Goal: Task Accomplishment & Management: Complete application form

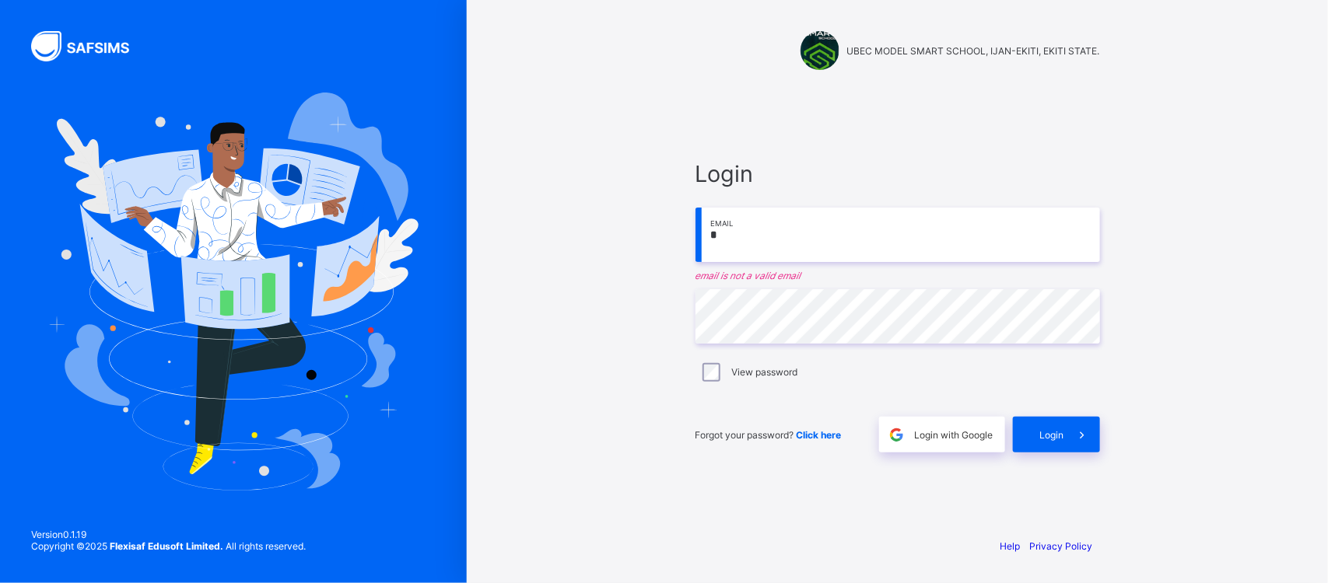
type input "**********"
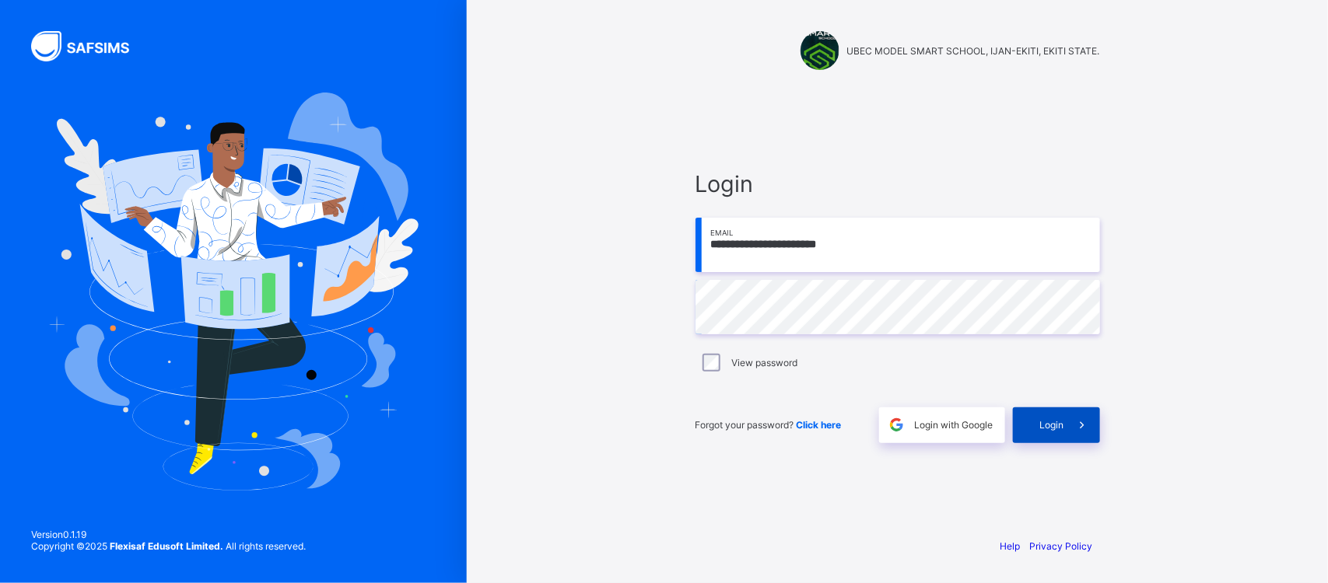
click at [1056, 428] on span "Login" at bounding box center [1052, 425] width 24 height 12
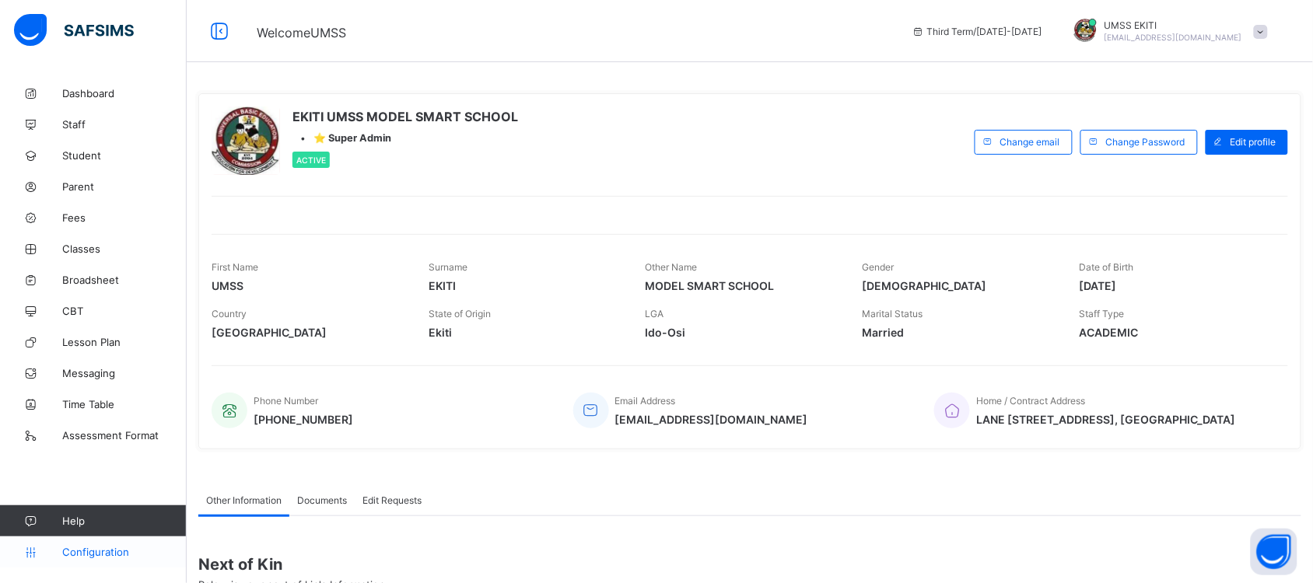
click at [100, 550] on span "Configuration" at bounding box center [124, 552] width 124 height 12
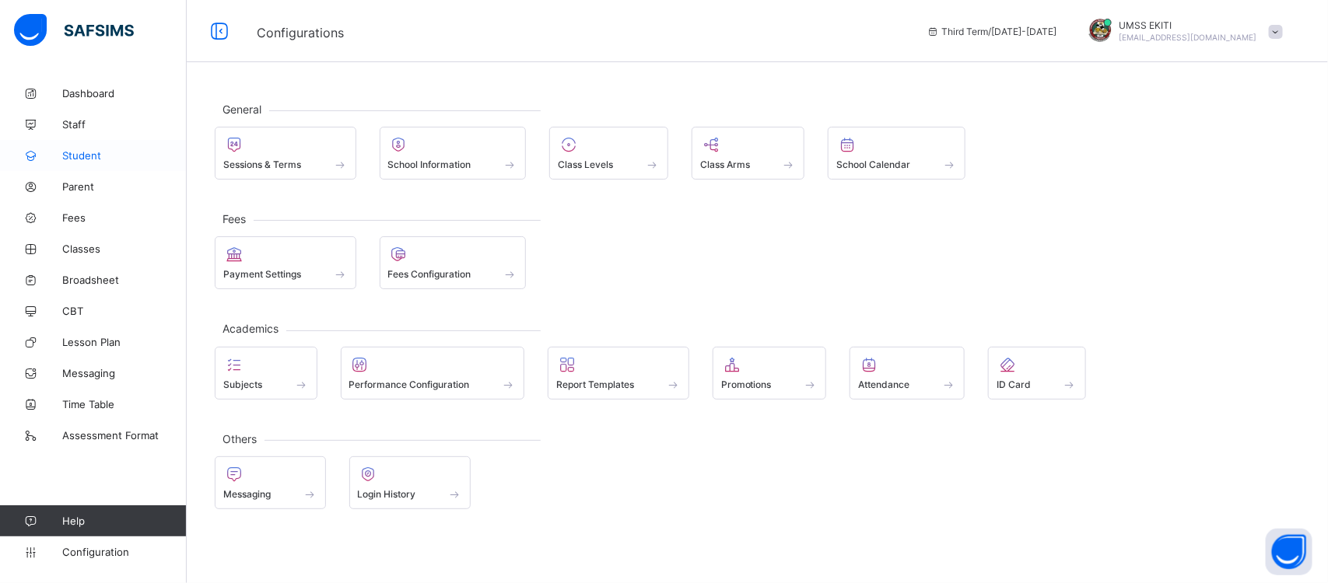
click at [96, 152] on span "Student" at bounding box center [124, 155] width 124 height 12
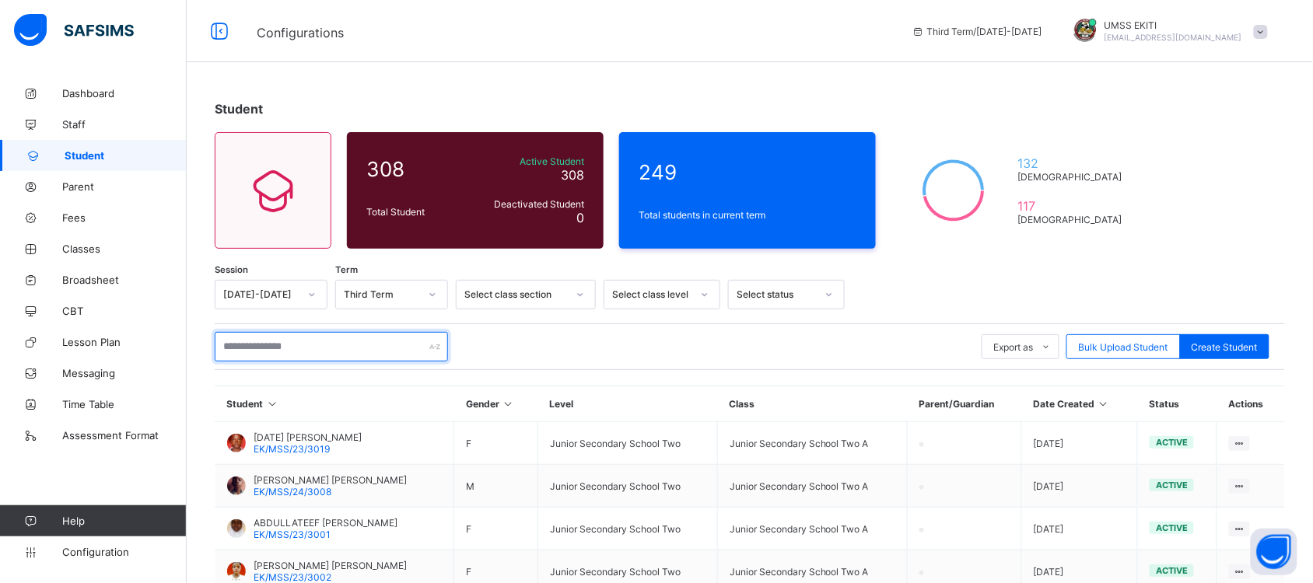
click at [386, 344] on input "text" at bounding box center [331, 347] width 233 height 30
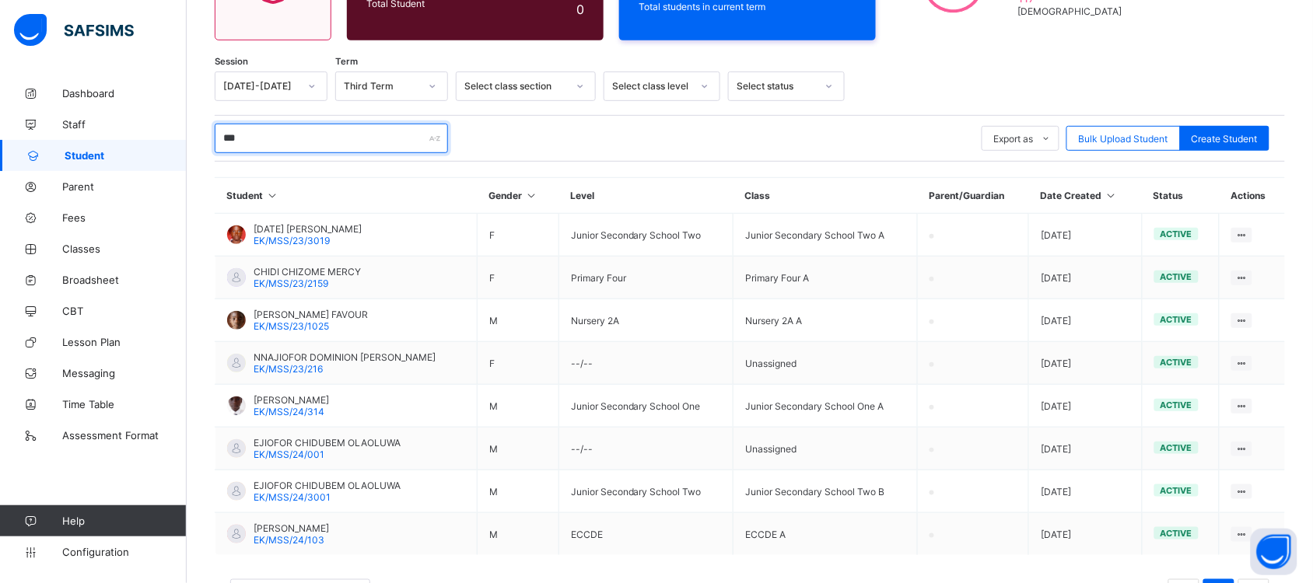
scroll to position [215, 0]
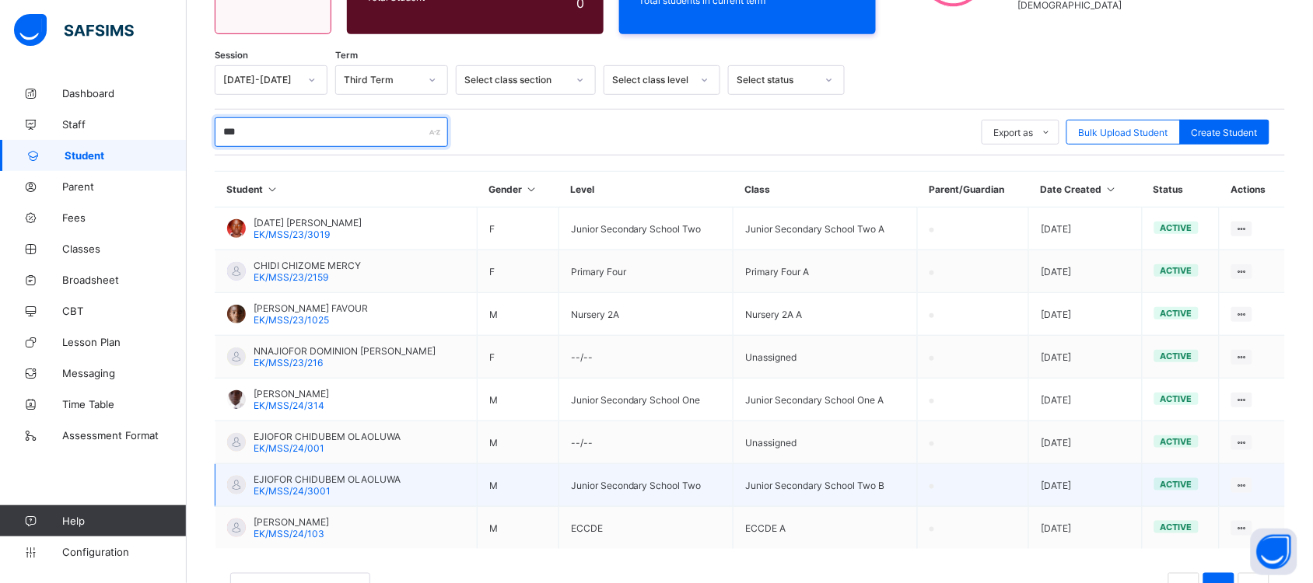
type input "***"
click at [351, 474] on span "EJIOFOR CHIDUBEM OLAOLUWA" at bounding box center [327, 480] width 147 height 12
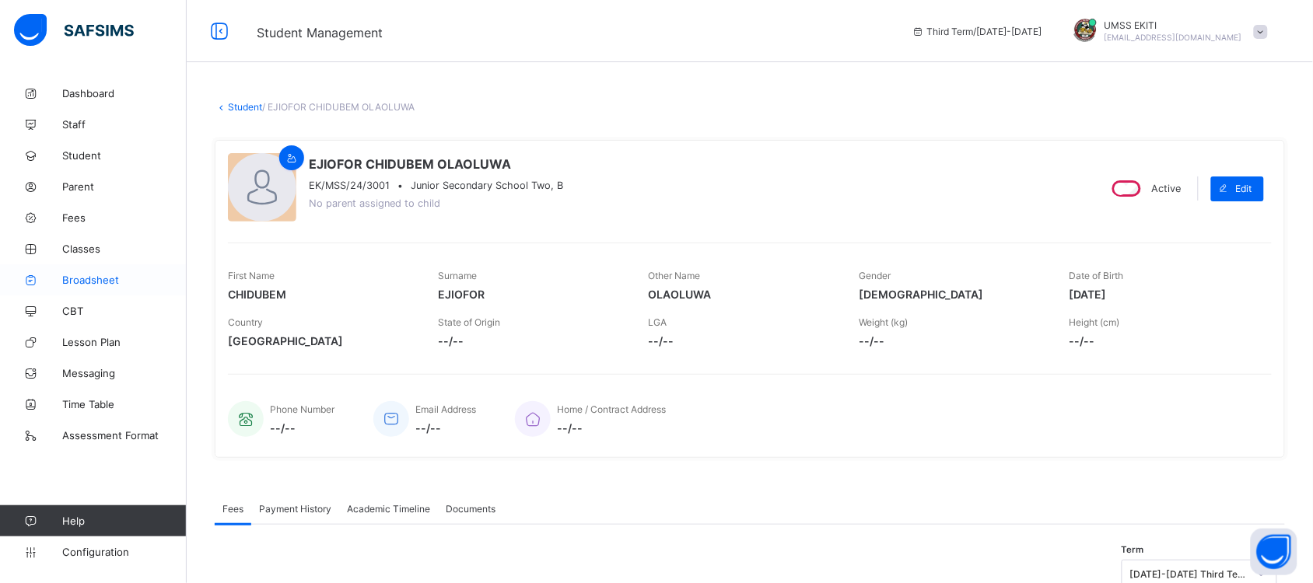
click at [96, 276] on span "Broadsheet" at bounding box center [124, 280] width 124 height 12
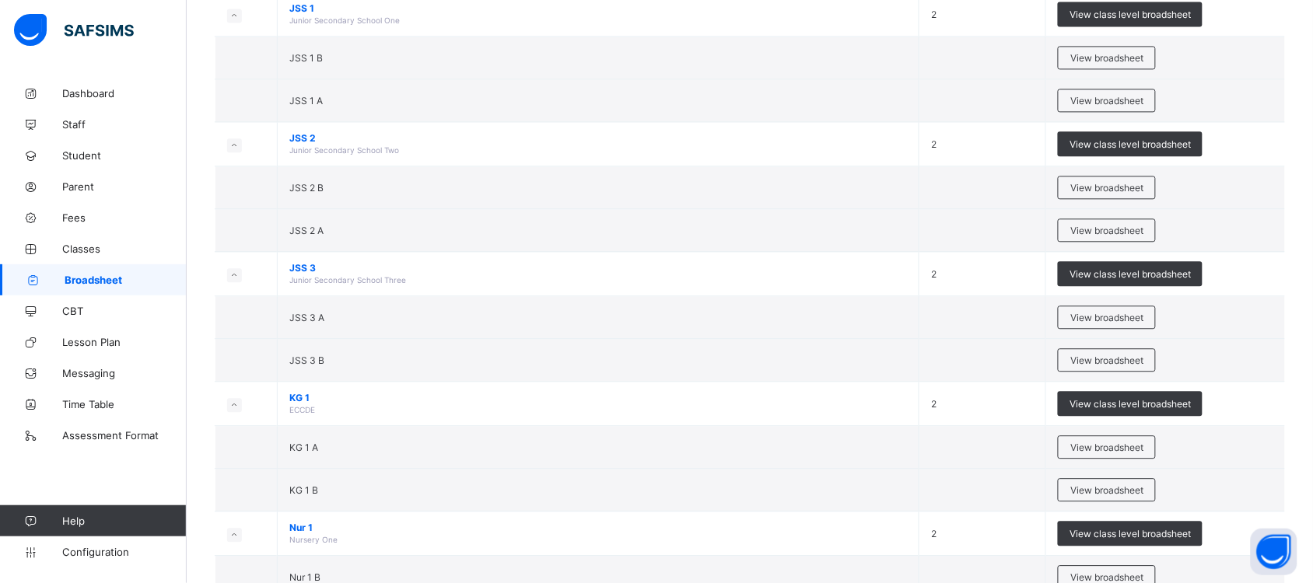
scroll to position [949, 0]
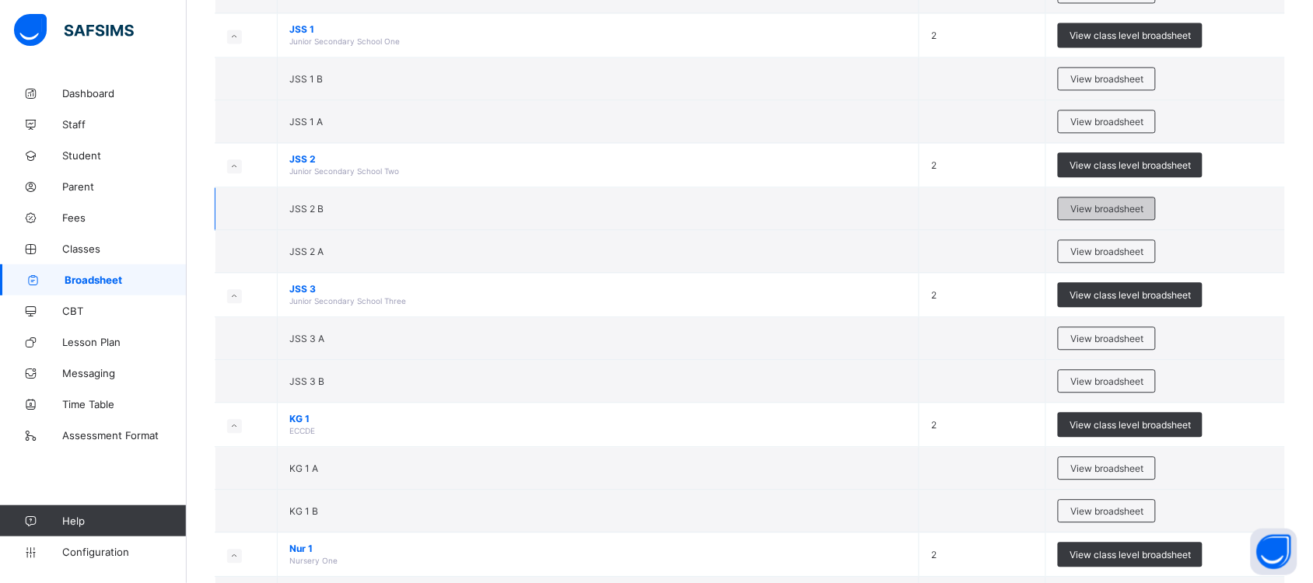
click at [1103, 205] on div "View broadsheet" at bounding box center [1107, 208] width 98 height 23
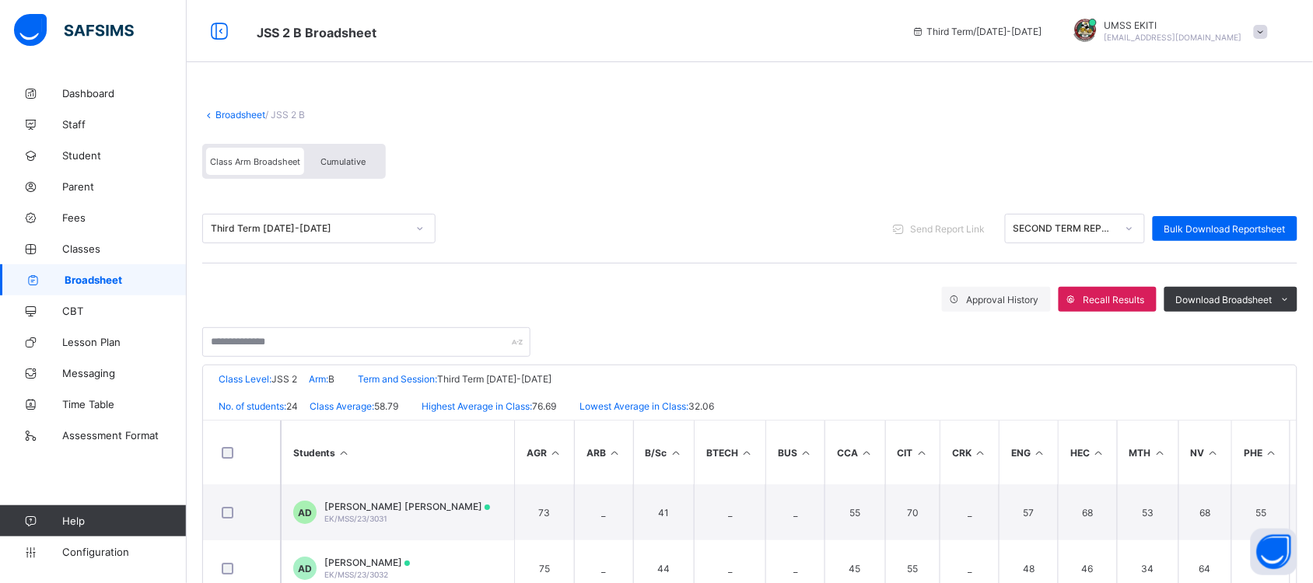
click at [356, 156] on span "Cumulative" at bounding box center [342, 161] width 45 height 11
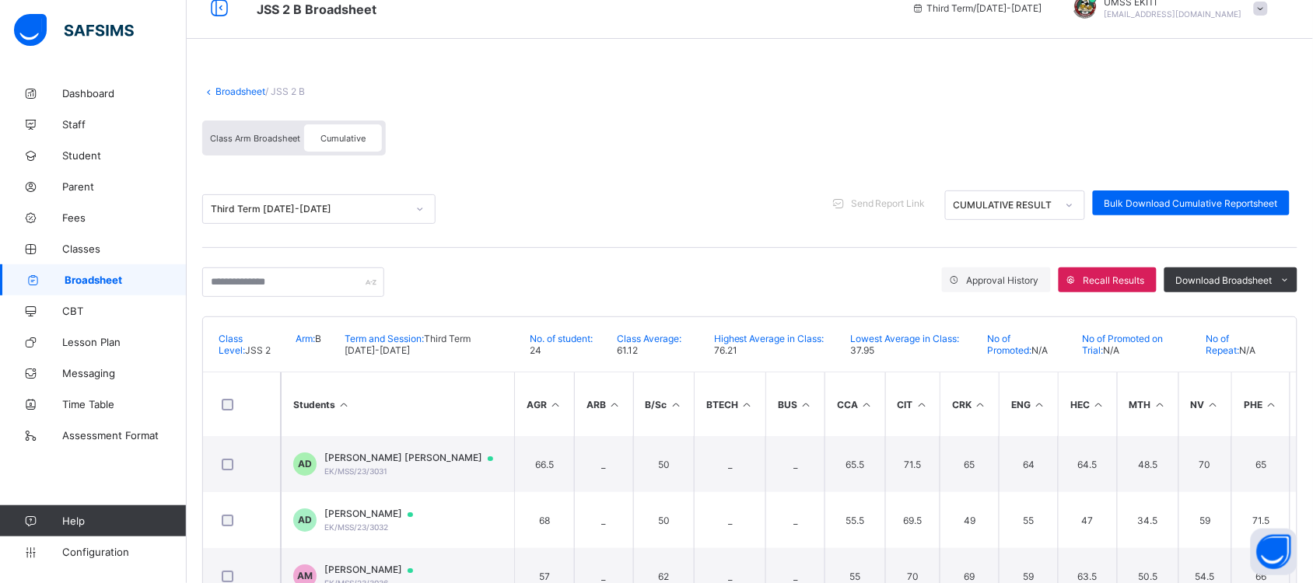
scroll to position [35, 0]
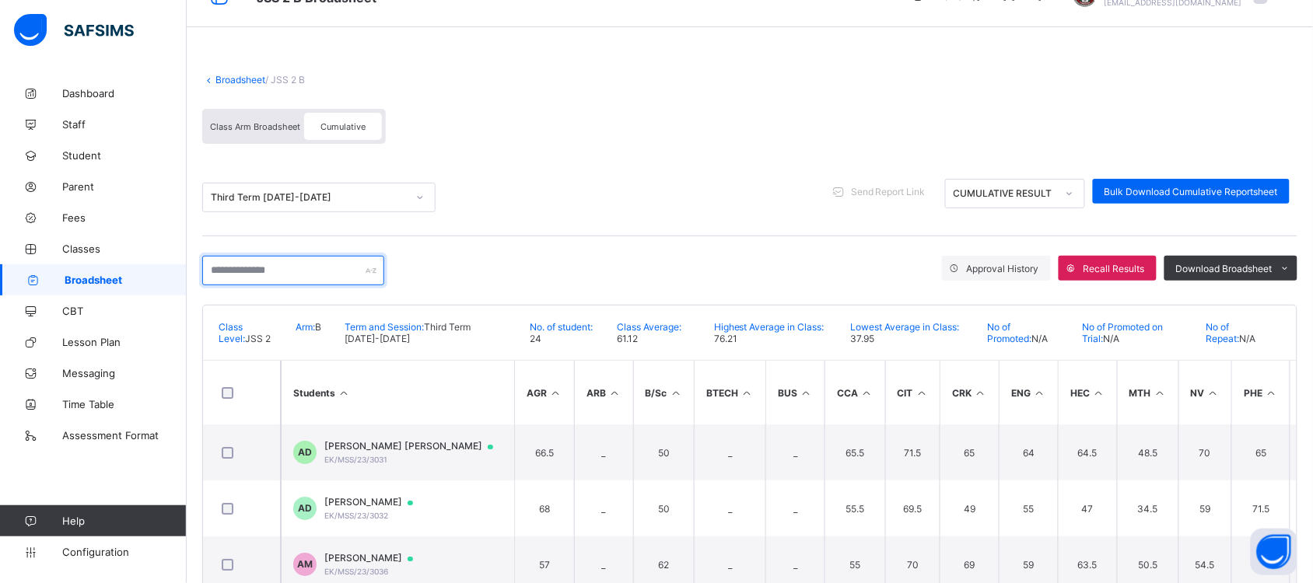
click at [334, 268] on input "text" at bounding box center [293, 271] width 182 height 30
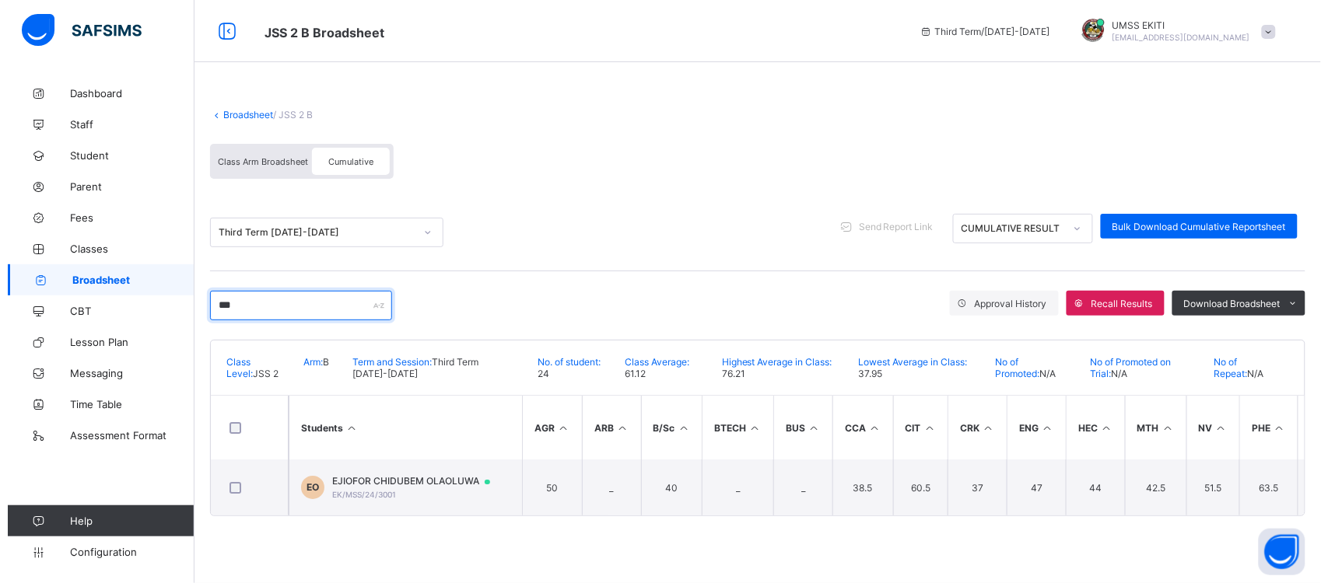
scroll to position [0, 0]
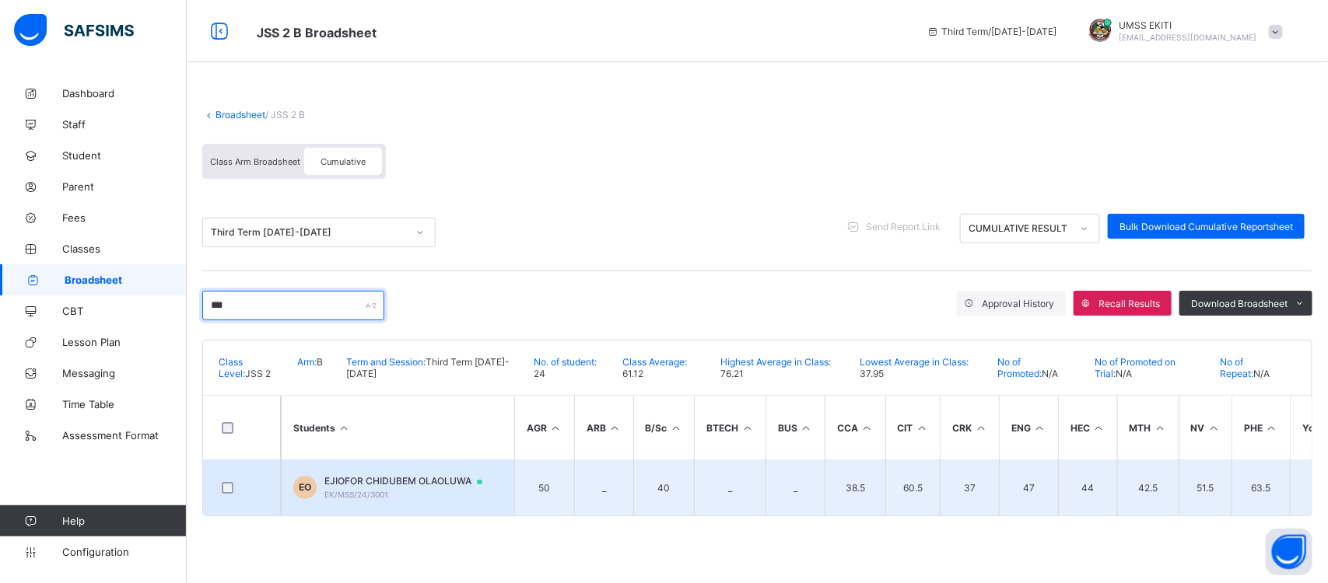
type input "***"
click at [394, 469] on td "[PERSON_NAME] [PERSON_NAME] EK/MSS/24/3001" at bounding box center [397, 488] width 233 height 56
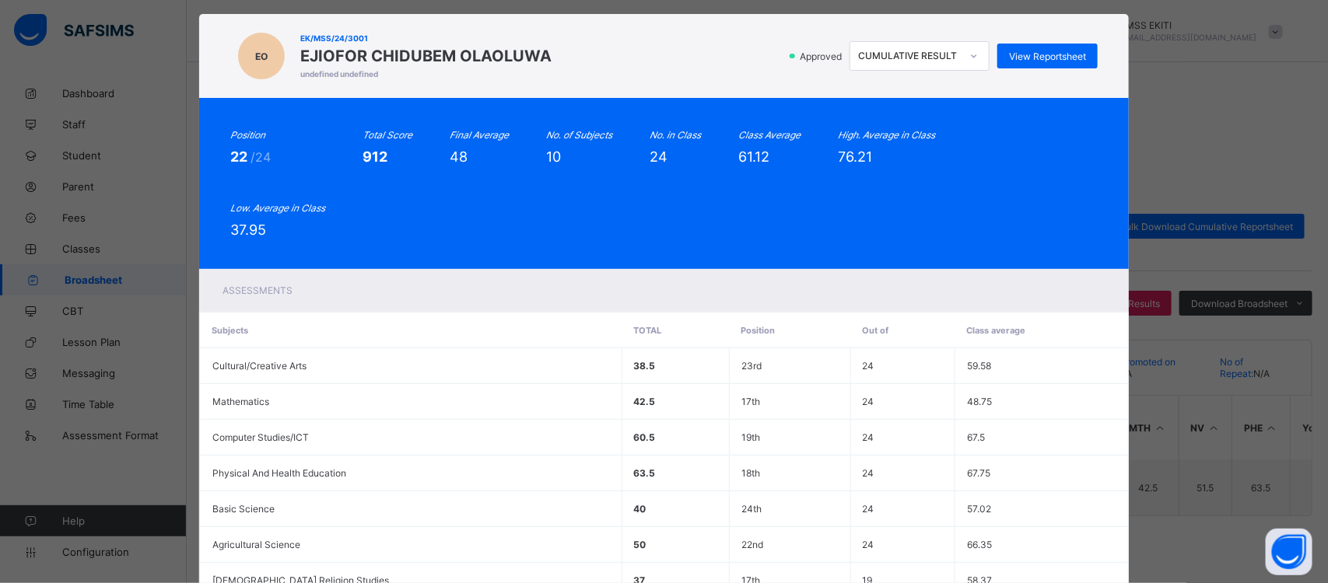
scroll to position [278, 0]
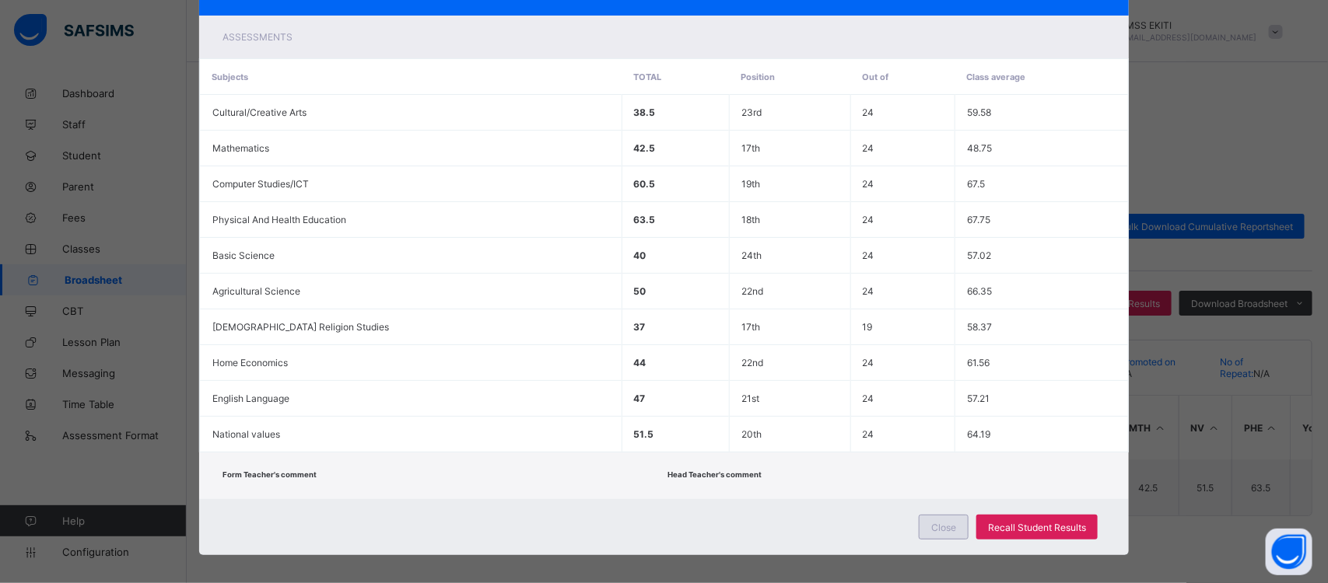
click at [946, 523] on div "Close" at bounding box center [944, 527] width 50 height 25
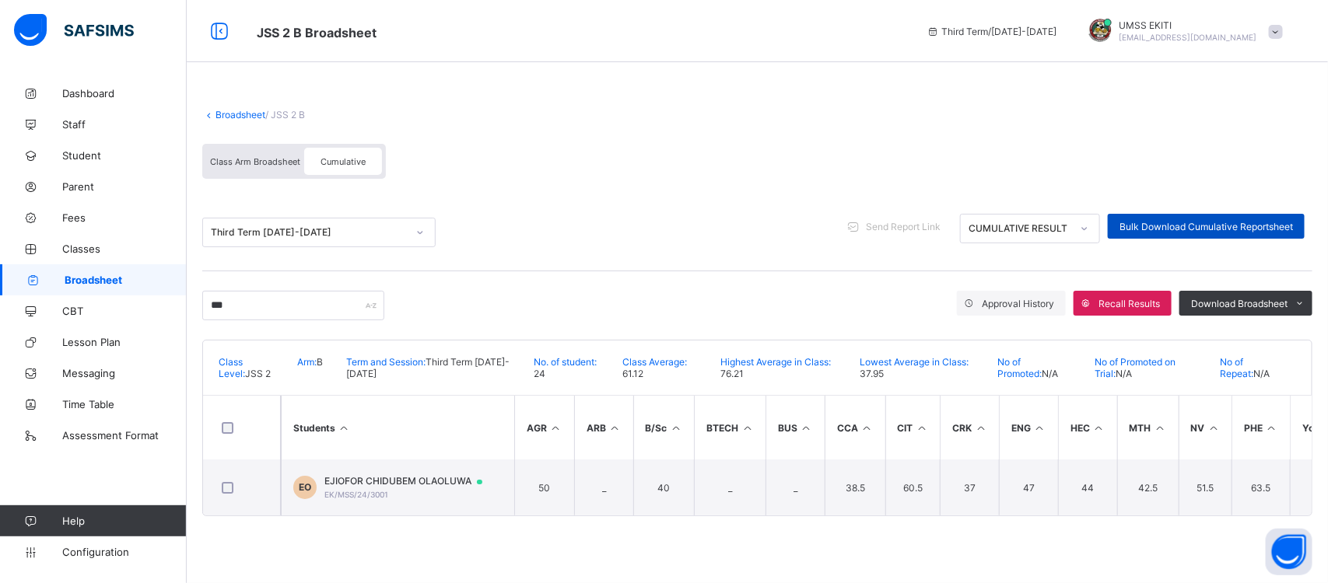
click at [1195, 223] on span "Bulk Download Cumulative Reportsheet" at bounding box center [1205, 227] width 173 height 12
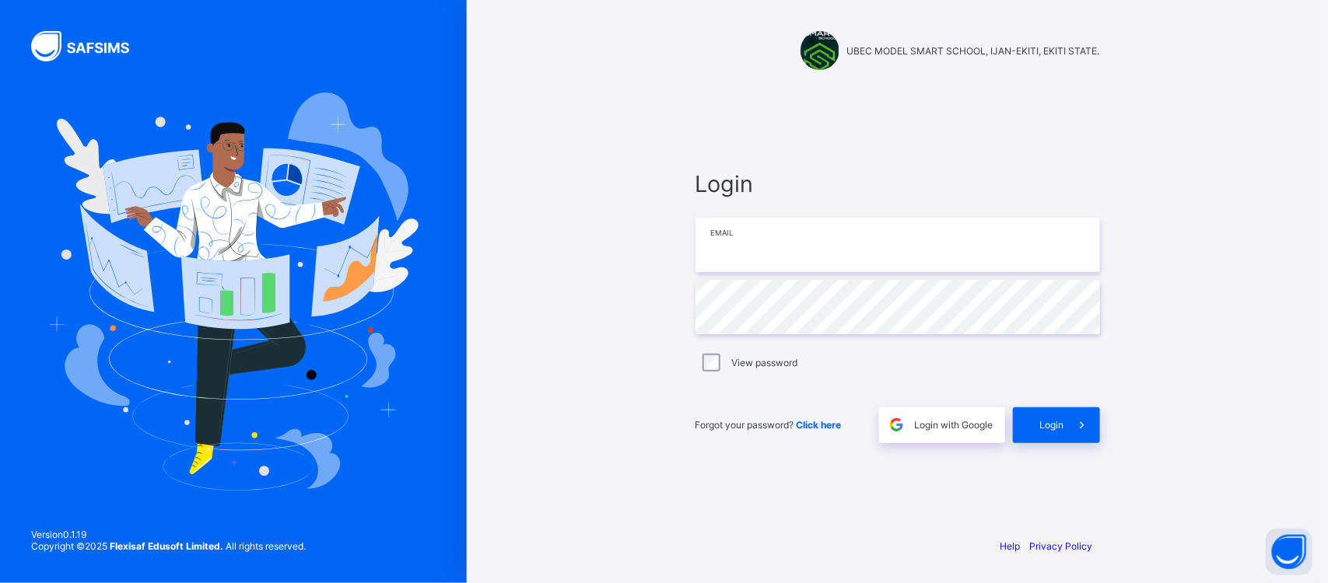
click at [863, 257] on input "email" at bounding box center [897, 245] width 404 height 54
type input "**********"
click at [1070, 429] on span at bounding box center [1082, 426] width 36 height 36
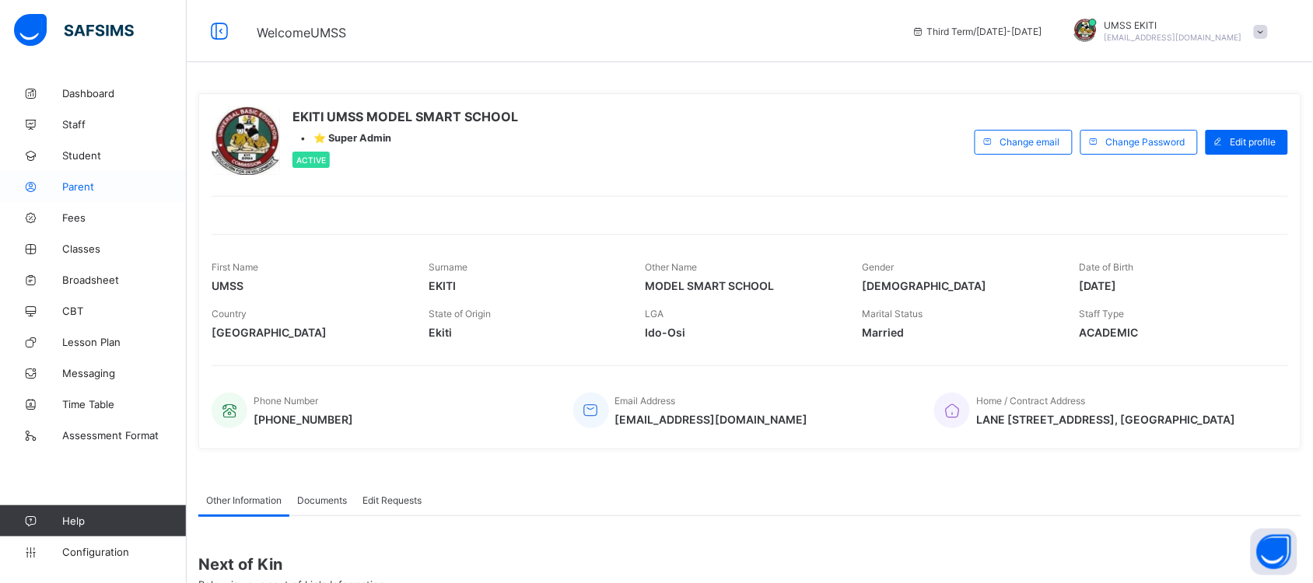
click at [75, 177] on link "Parent" at bounding box center [93, 186] width 187 height 31
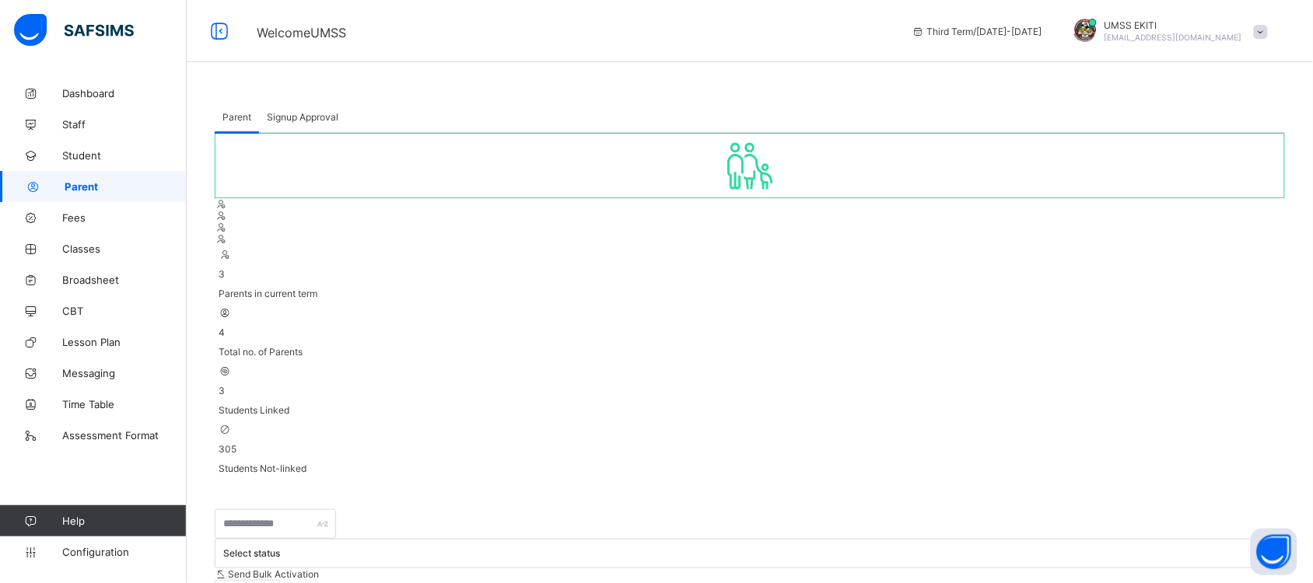
select select "**"
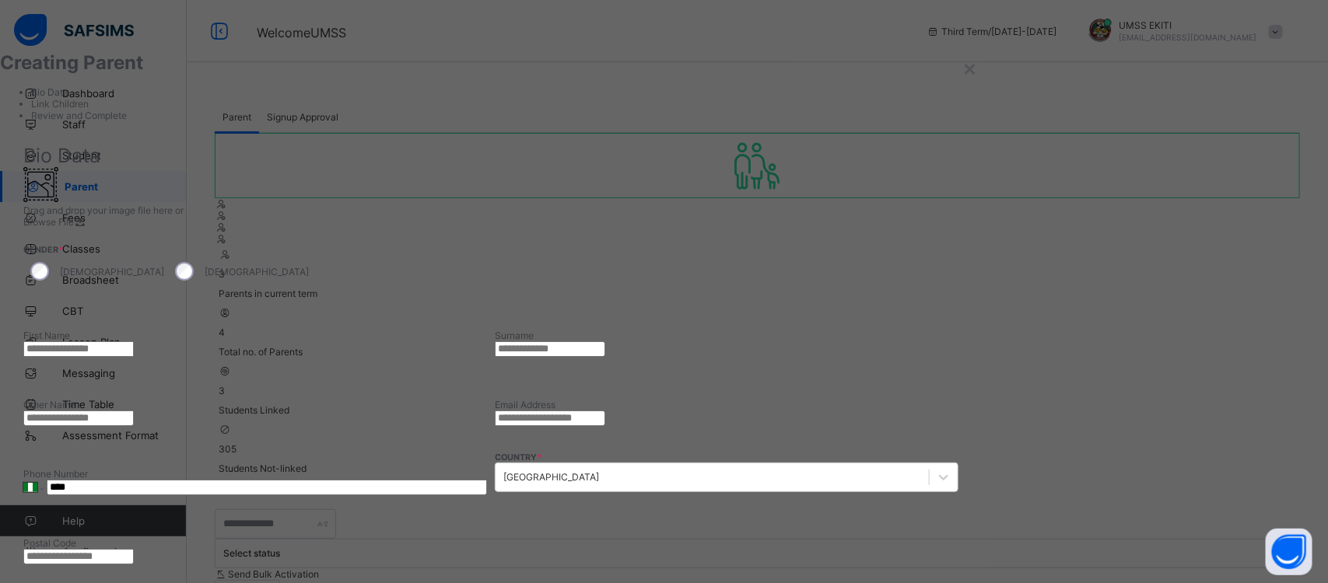
click at [134, 341] on input "text" at bounding box center [78, 349] width 110 height 16
type input "*****"
click at [605, 411] on input "email" at bounding box center [550, 419] width 110 height 16
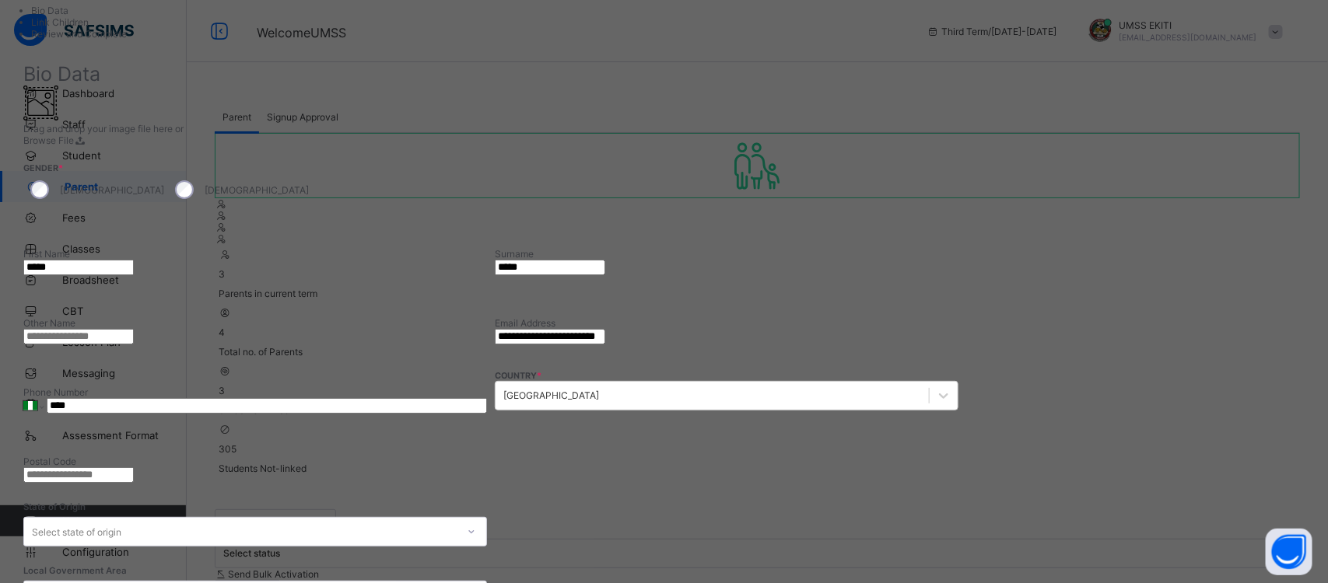
scroll to position [88, 0]
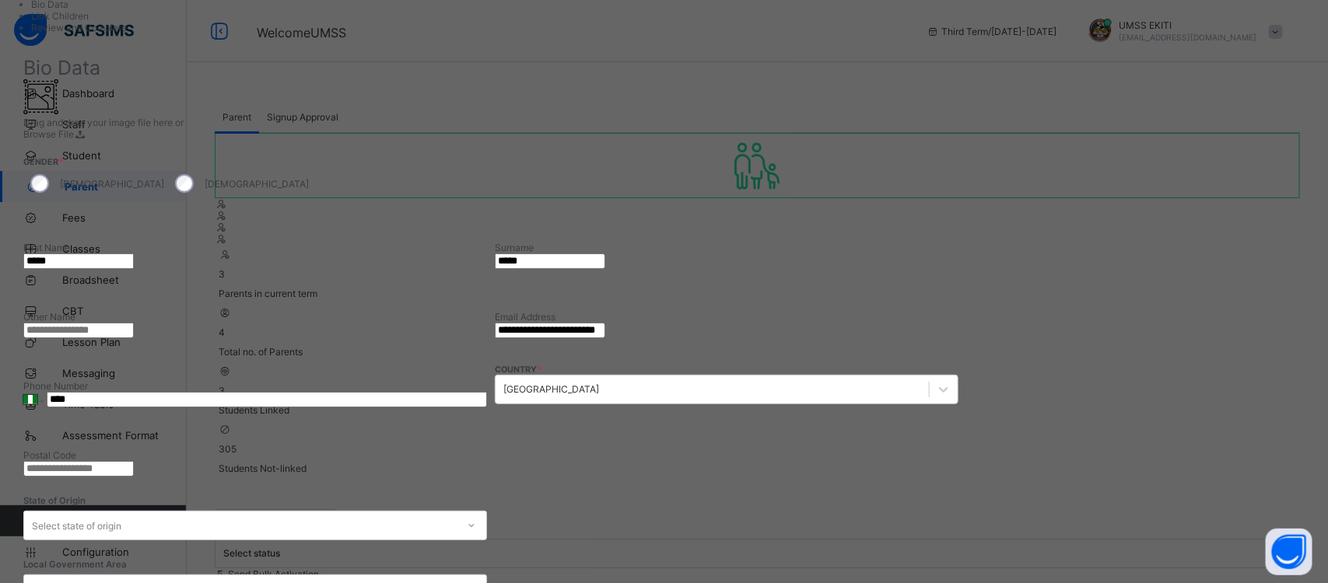
type input "**********"
click at [487, 392] on input "****" at bounding box center [267, 400] width 440 height 16
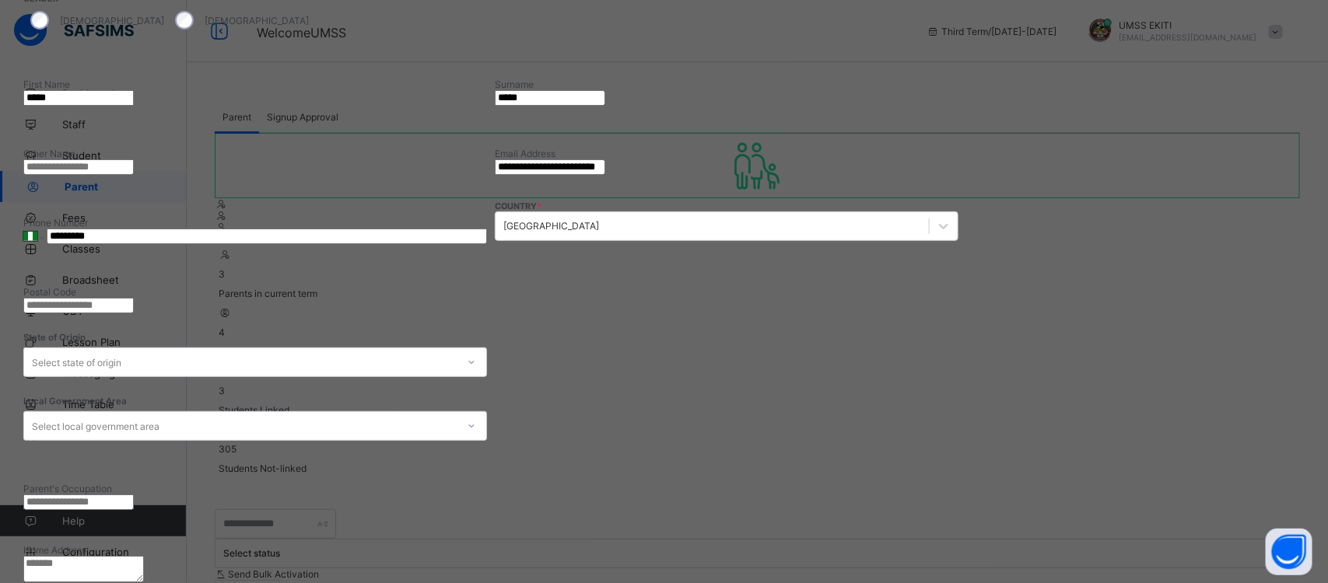
scroll to position [282, 0]
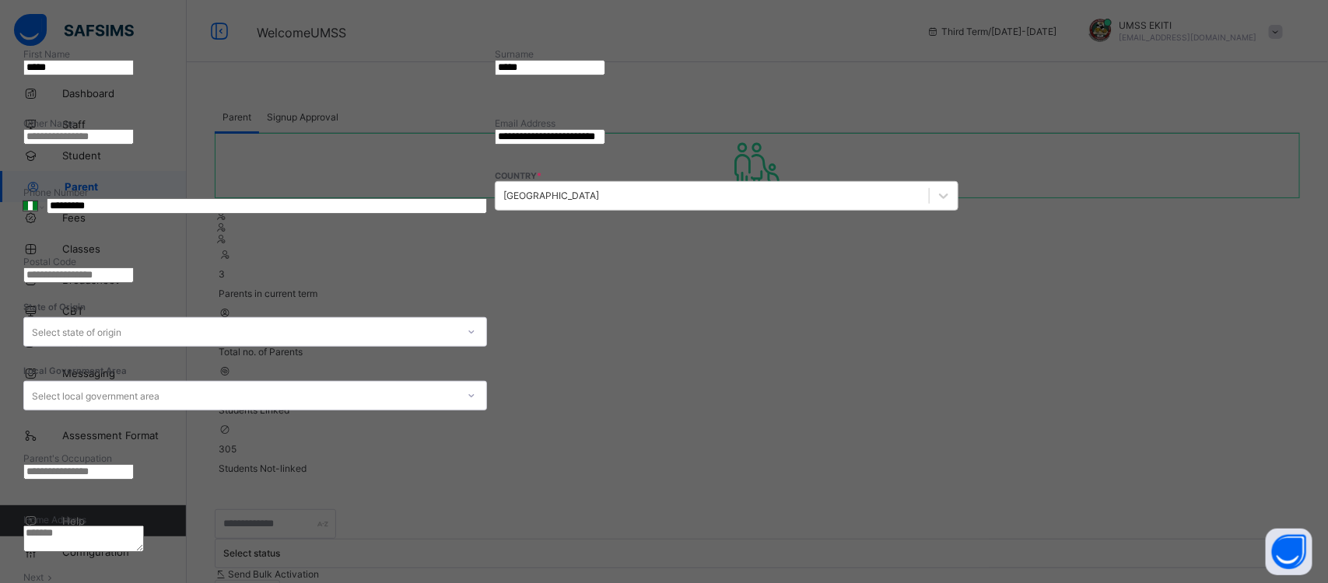
type input "*********"
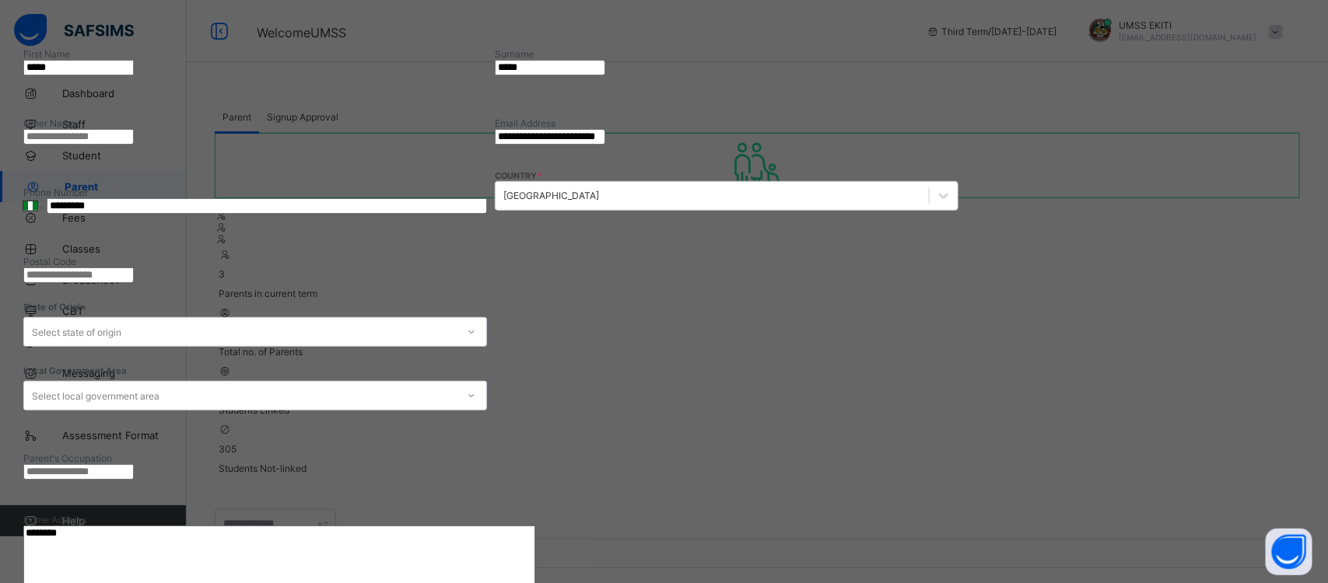
type textarea "********"
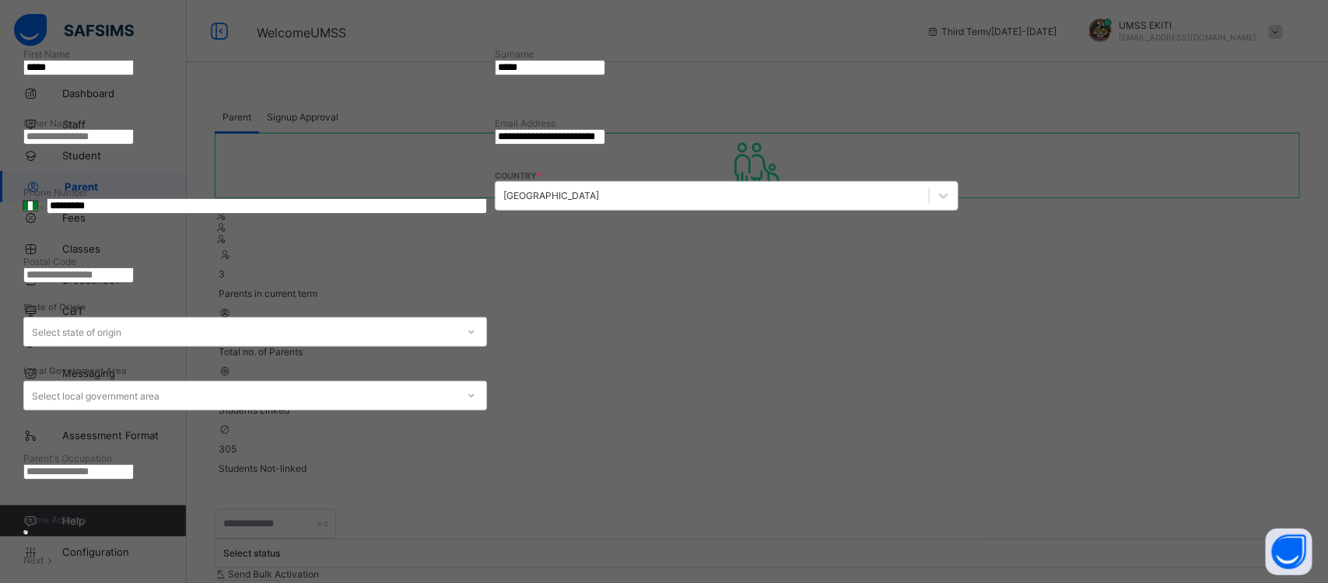
scroll to position [0, 0]
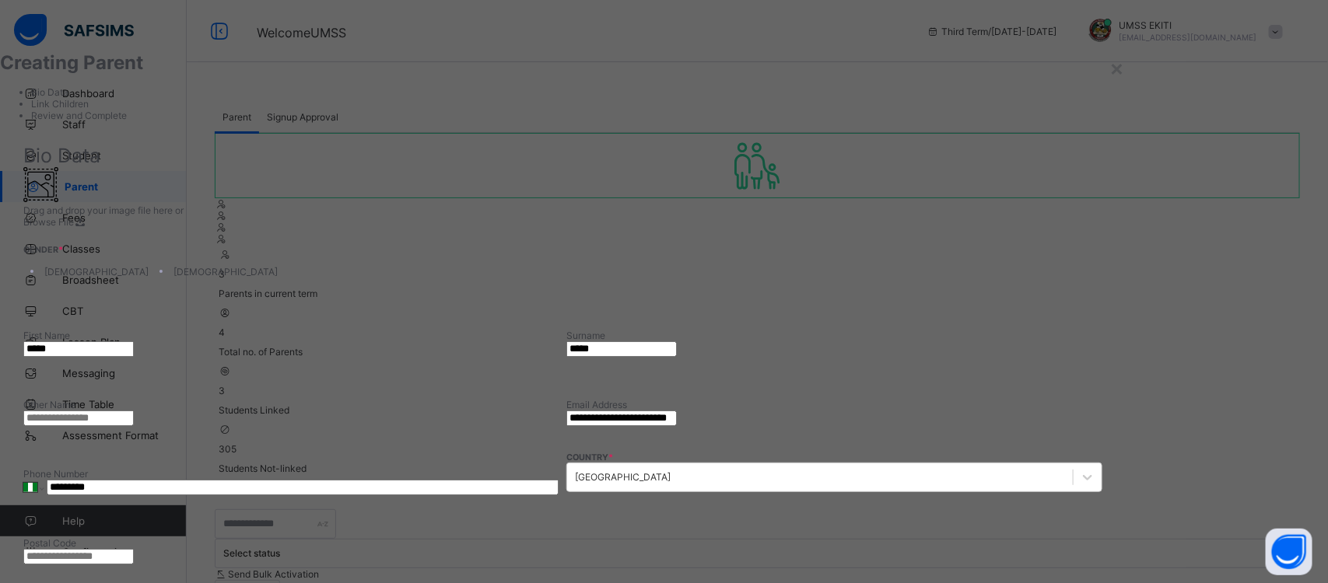
type input "*****"
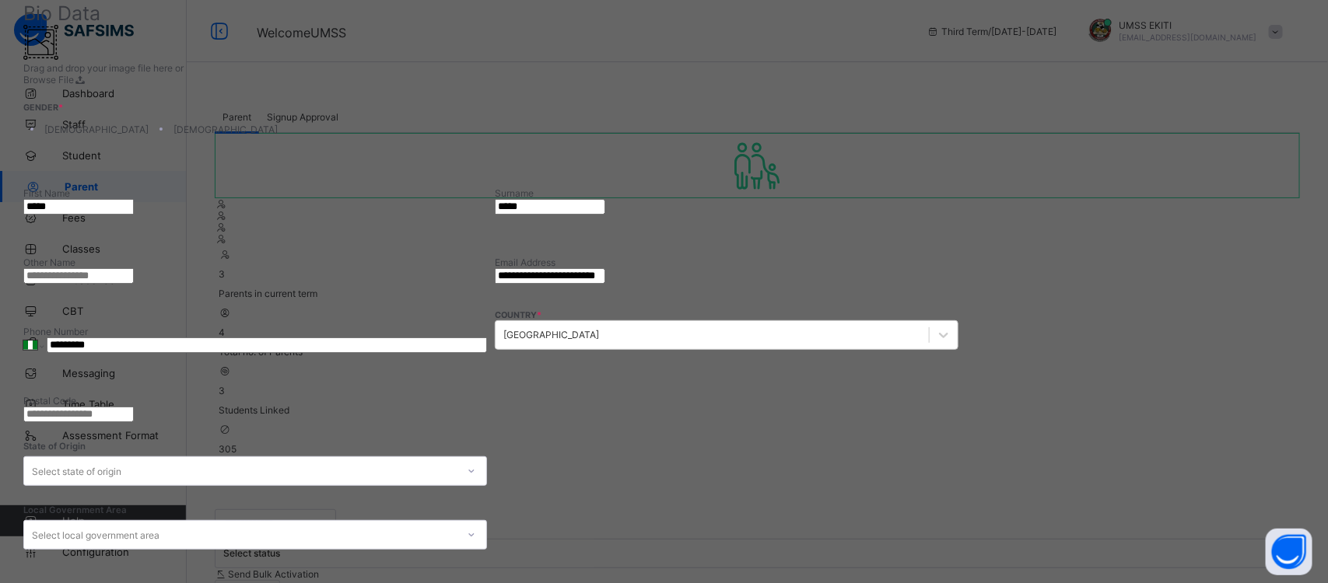
scroll to position [146, 0]
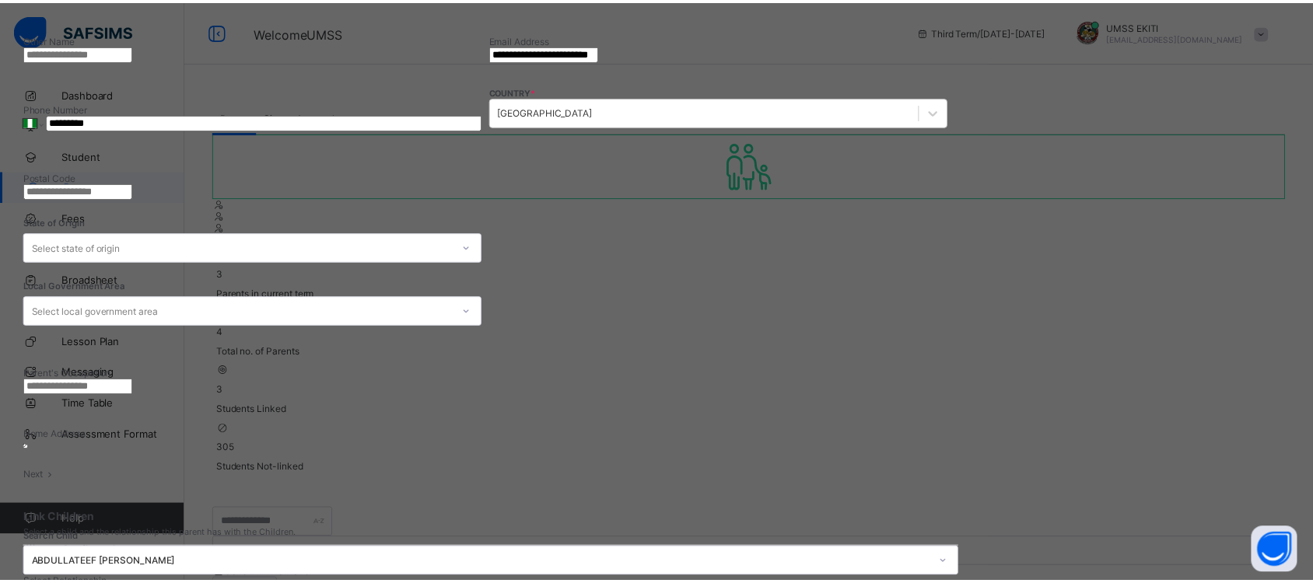
scroll to position [432, 0]
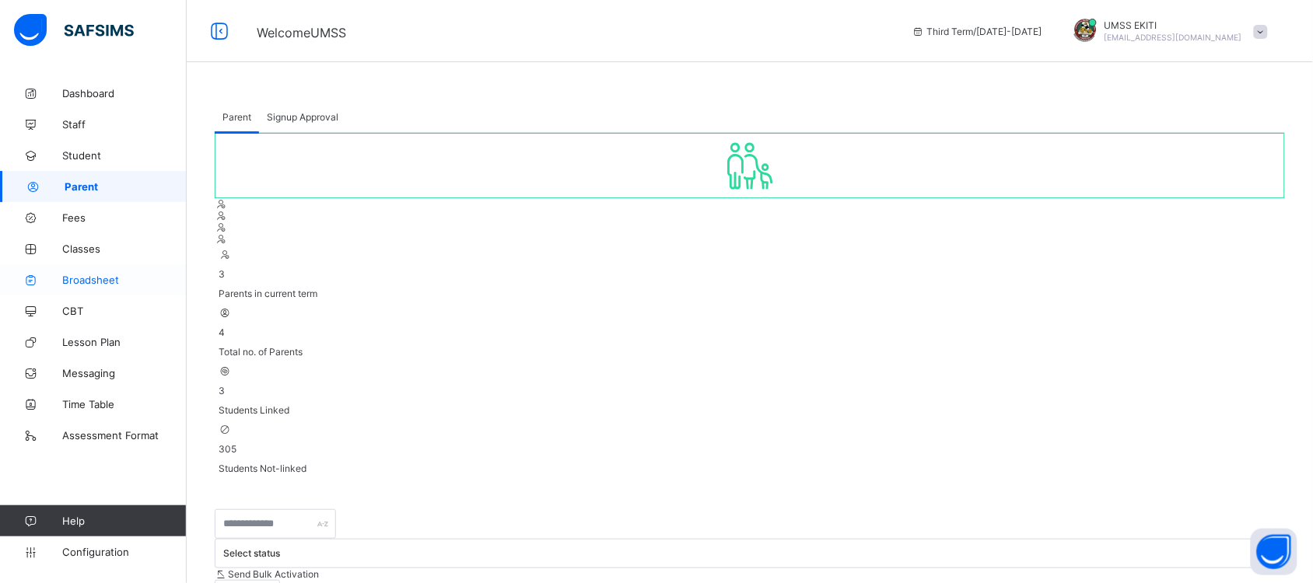
click at [107, 268] on link "Broadsheet" at bounding box center [93, 279] width 187 height 31
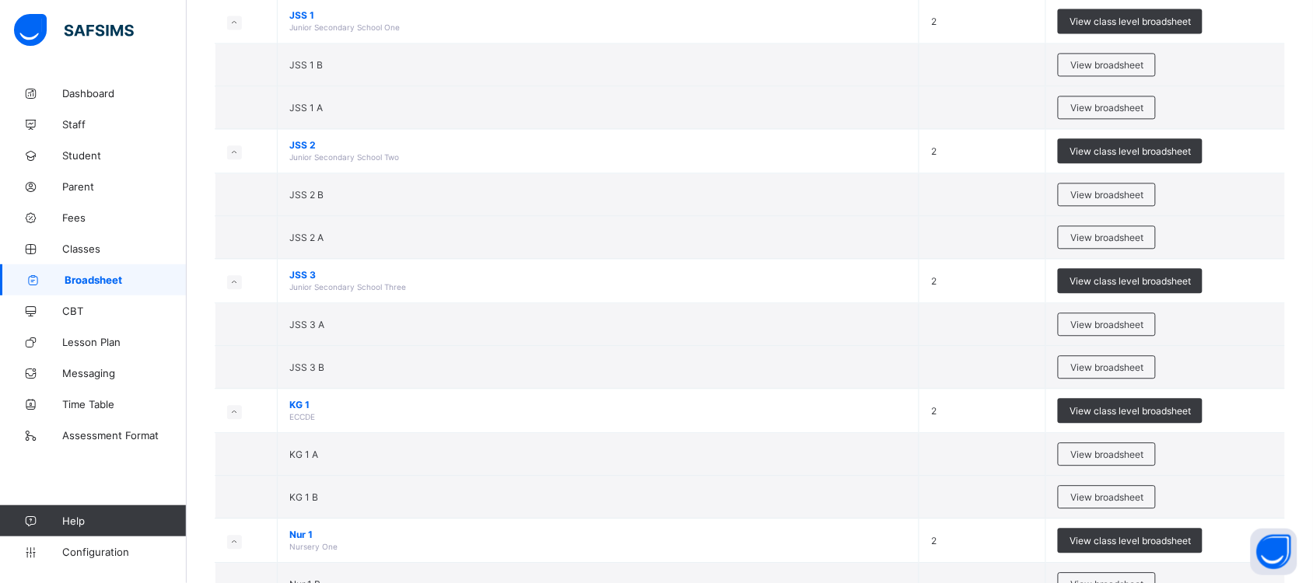
scroll to position [967, 0]
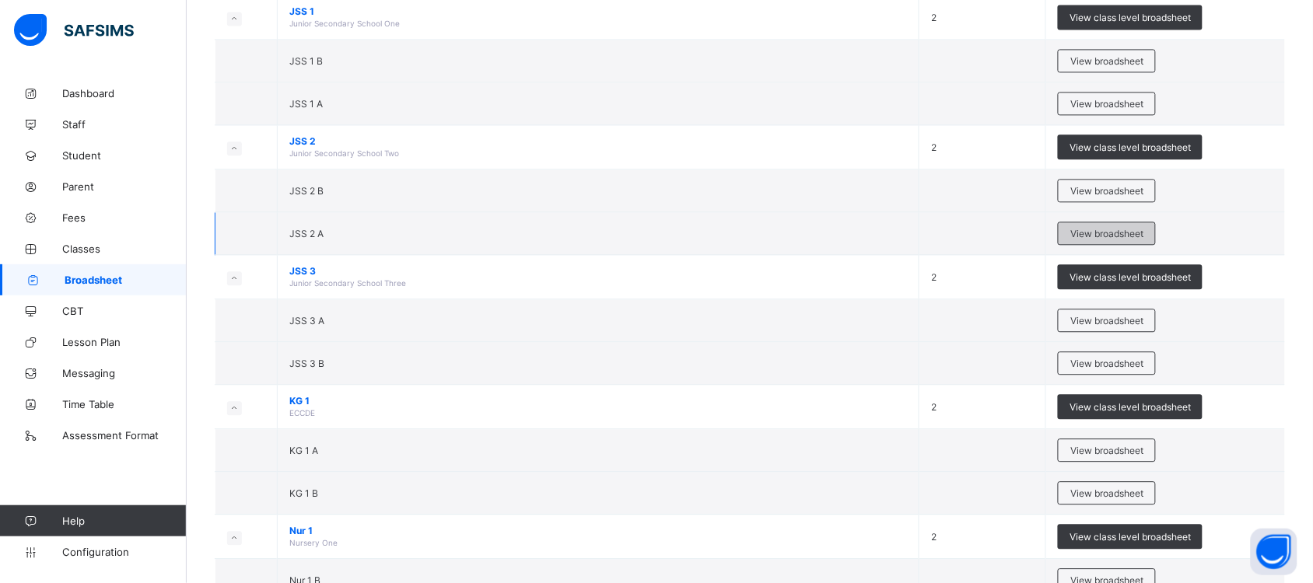
click at [1103, 234] on span "View broadsheet" at bounding box center [1106, 234] width 73 height 12
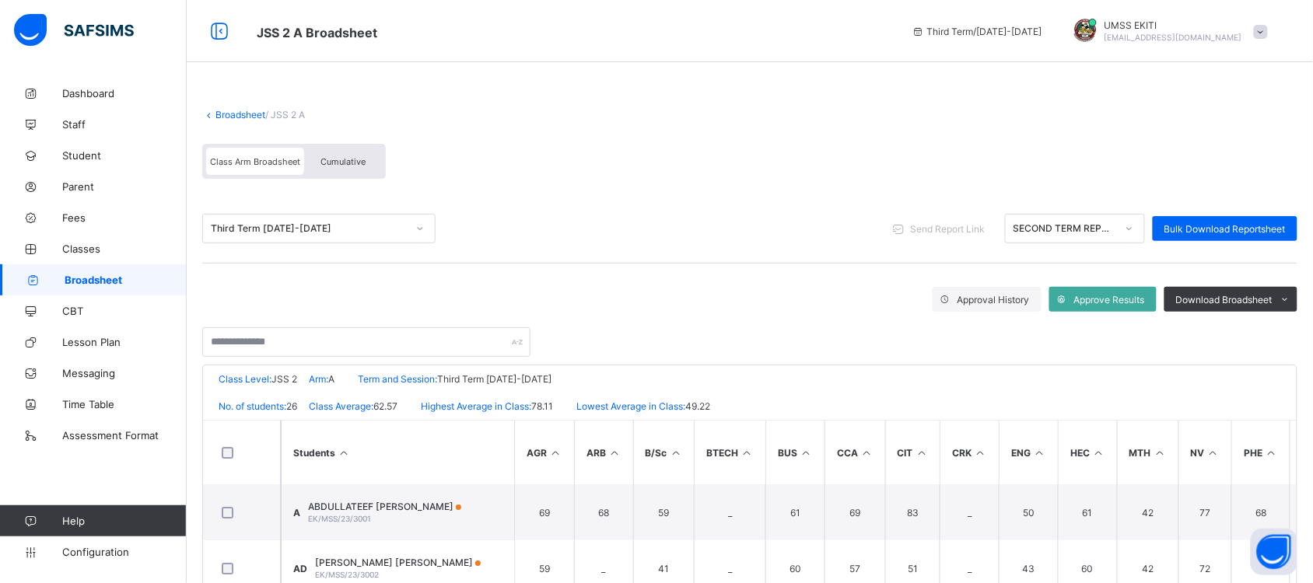
click at [327, 157] on span "Cumulative" at bounding box center [342, 161] width 45 height 11
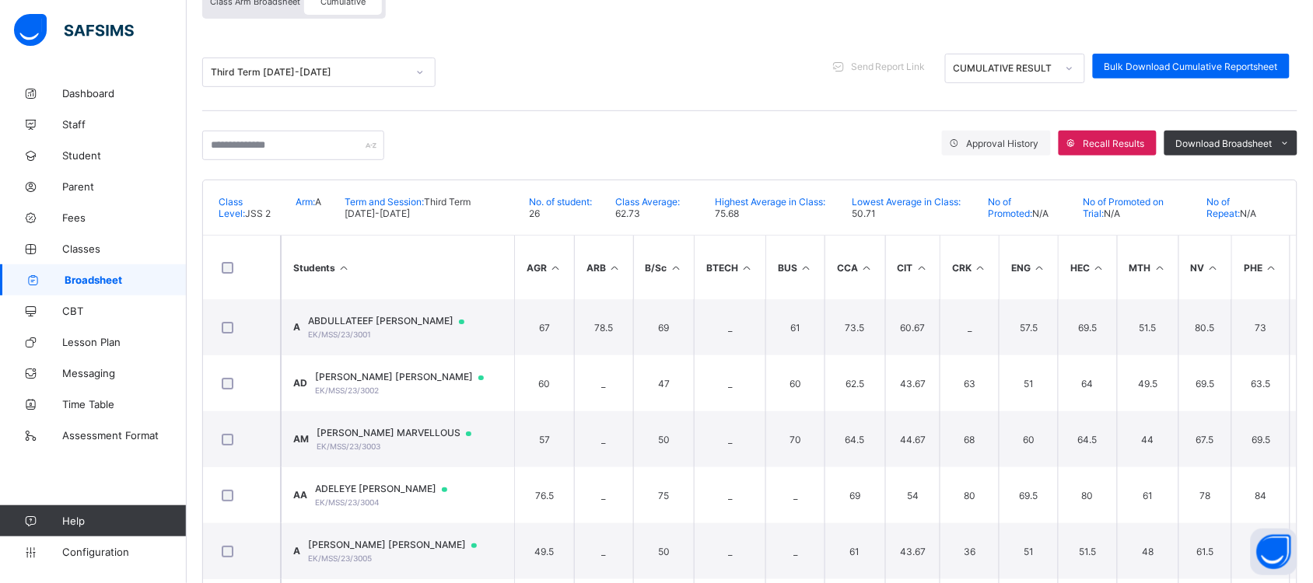
scroll to position [167, 0]
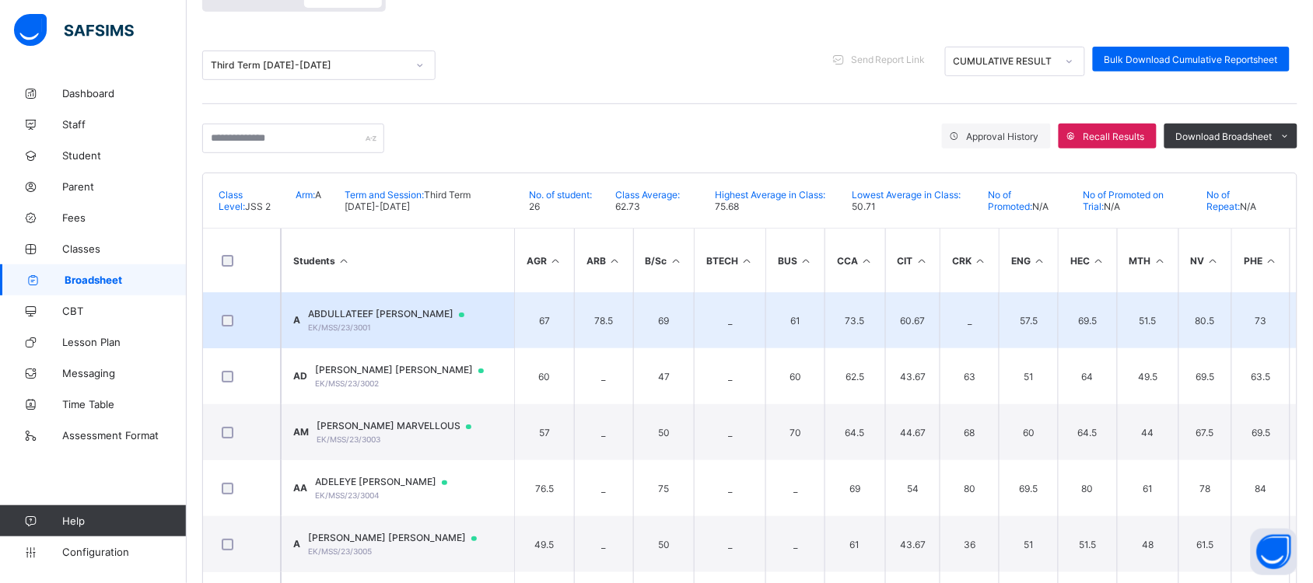
click at [422, 313] on span "ABDULLATEEF [PERSON_NAME]" at bounding box center [393, 314] width 171 height 12
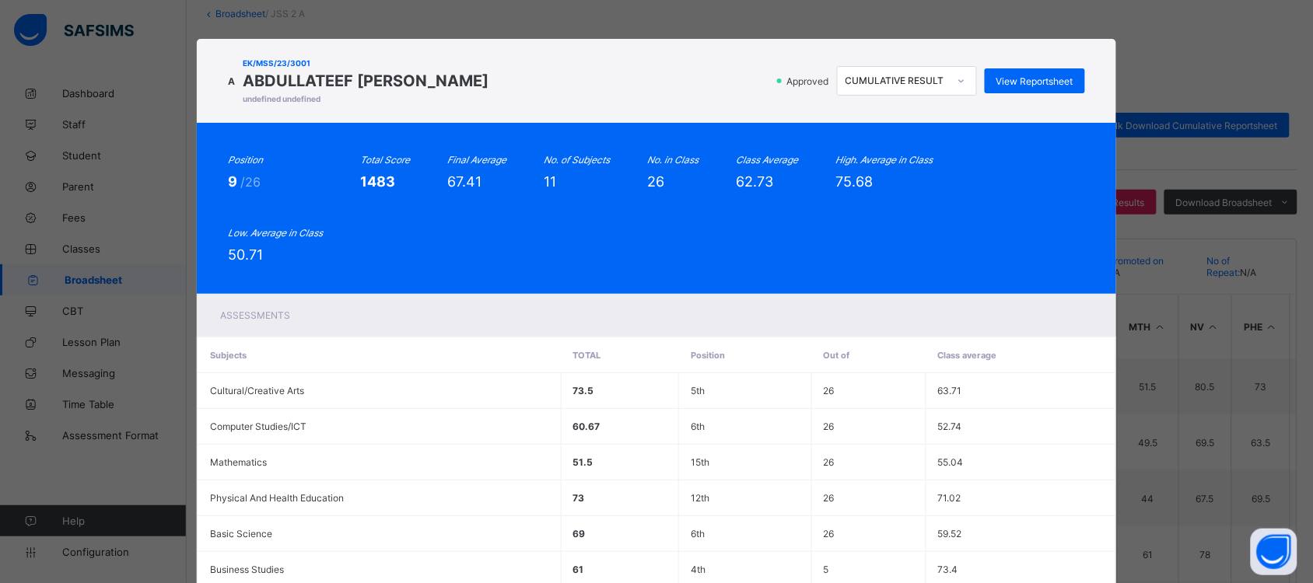
scroll to position [99, 0]
click at [1005, 74] on div "View Reportsheet" at bounding box center [1035, 80] width 100 height 25
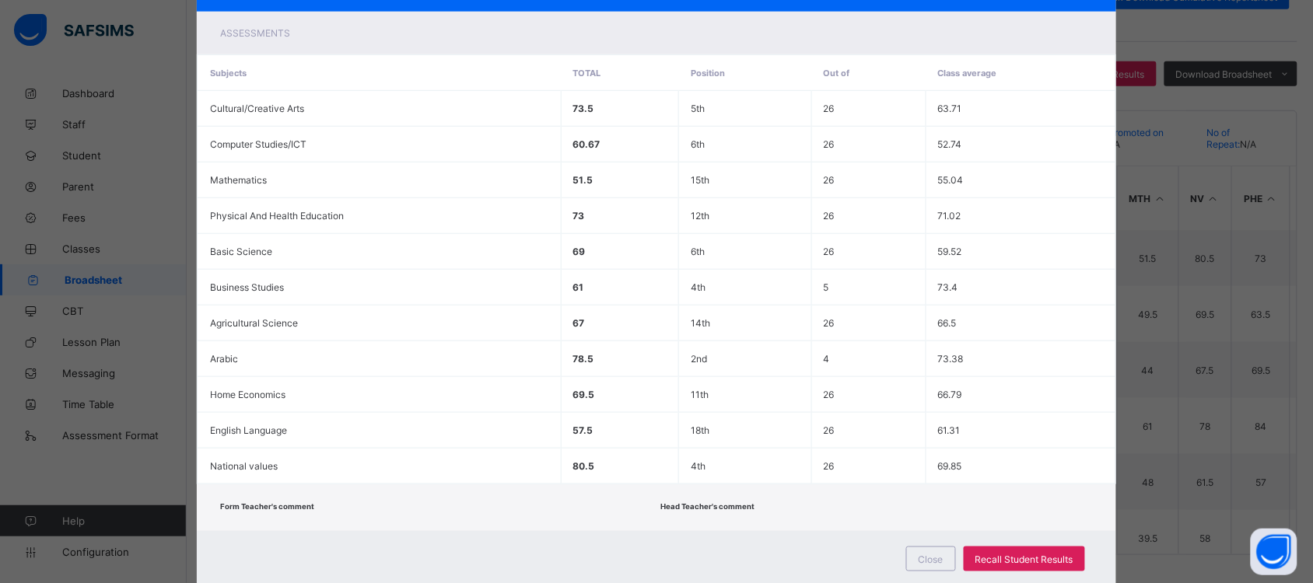
scroll to position [300, 0]
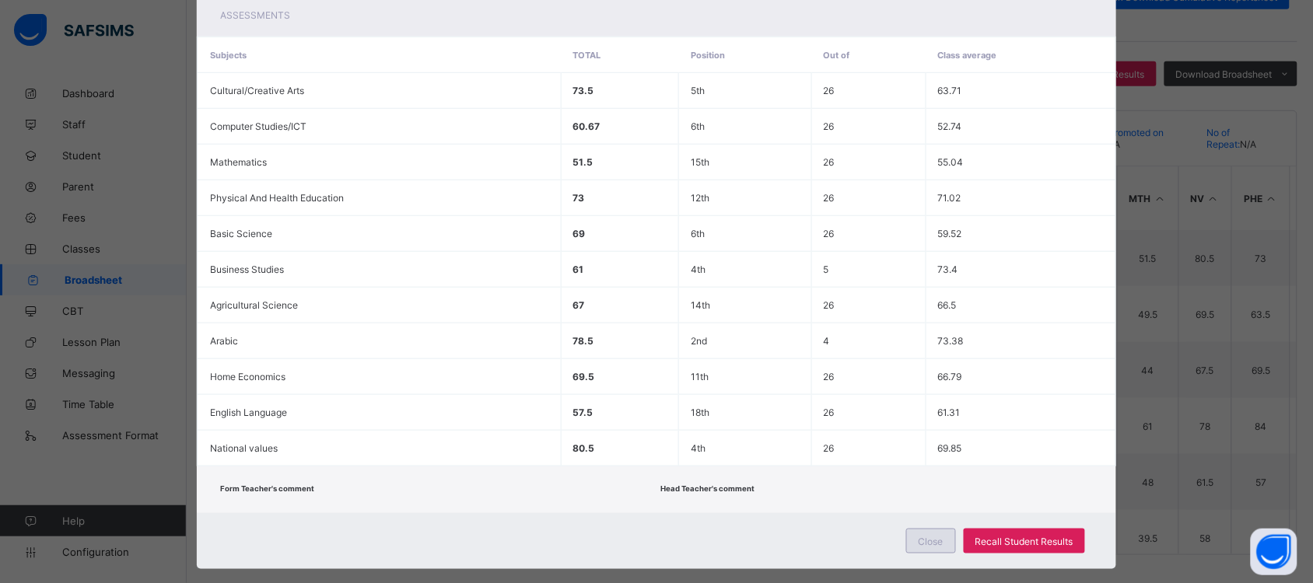
click at [931, 536] on span "Close" at bounding box center [931, 542] width 25 height 12
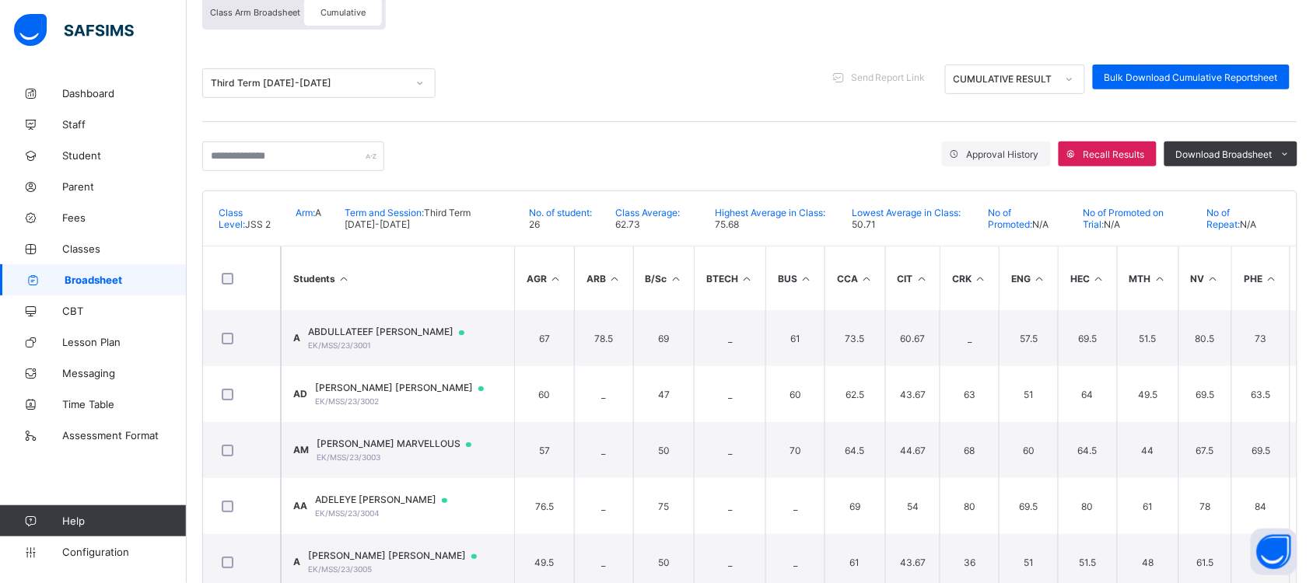
scroll to position [146, 0]
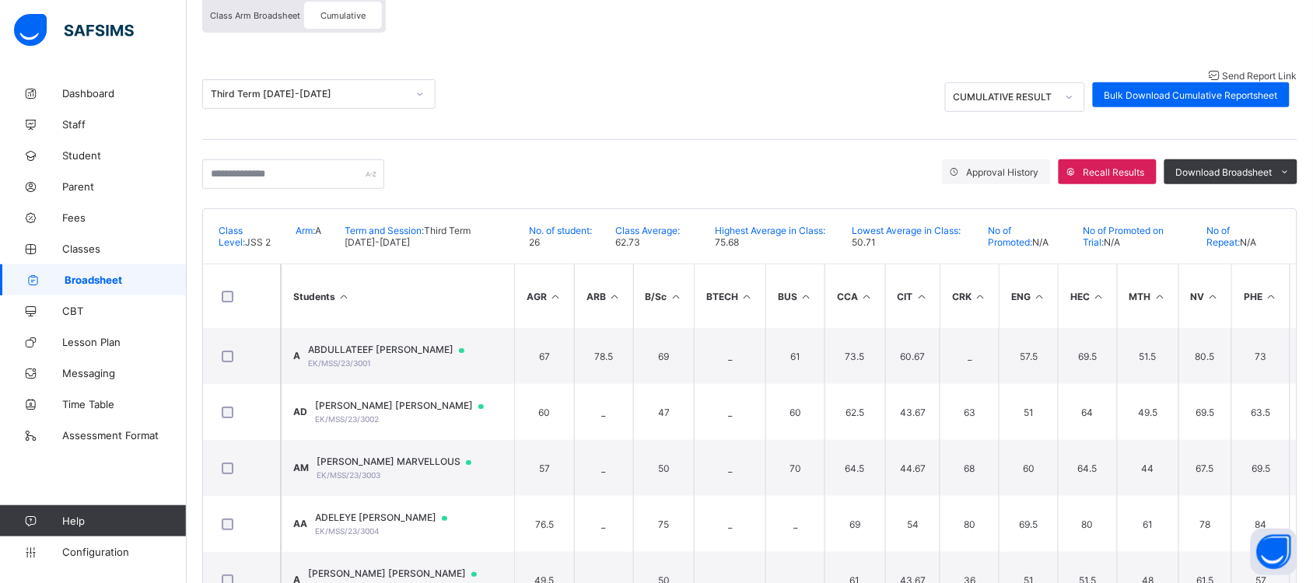
click at [1223, 72] on span "Send Report Link" at bounding box center [1260, 76] width 75 height 12
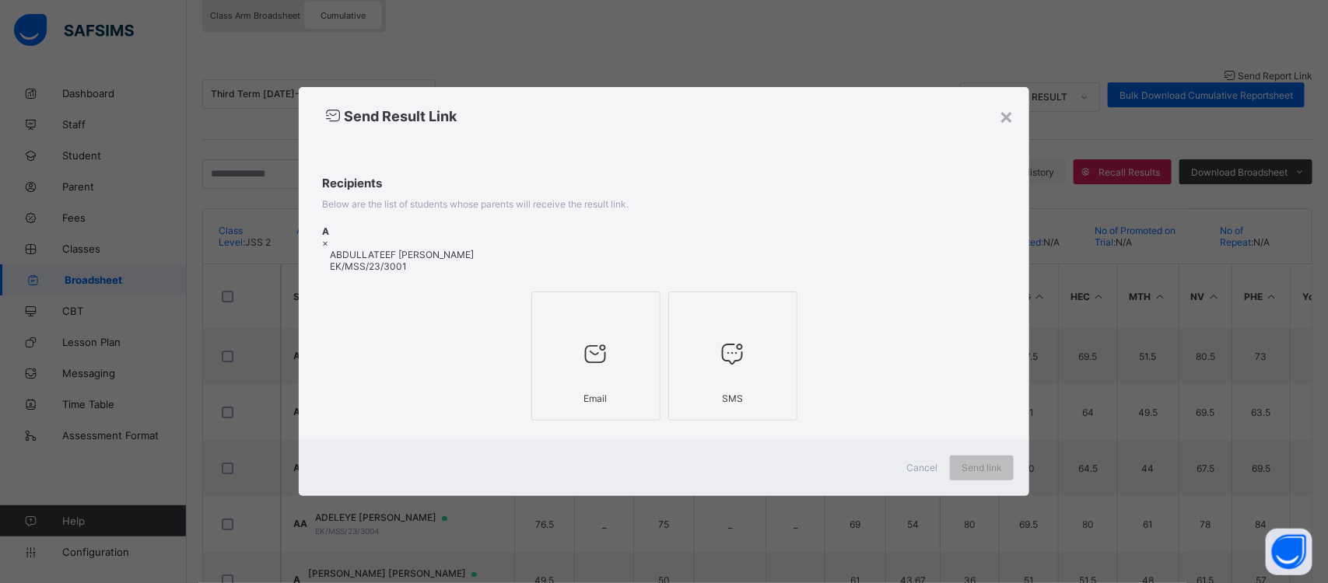
click at [607, 366] on icon at bounding box center [595, 354] width 33 height 28
click at [968, 463] on span "Send link" at bounding box center [981, 468] width 40 height 12
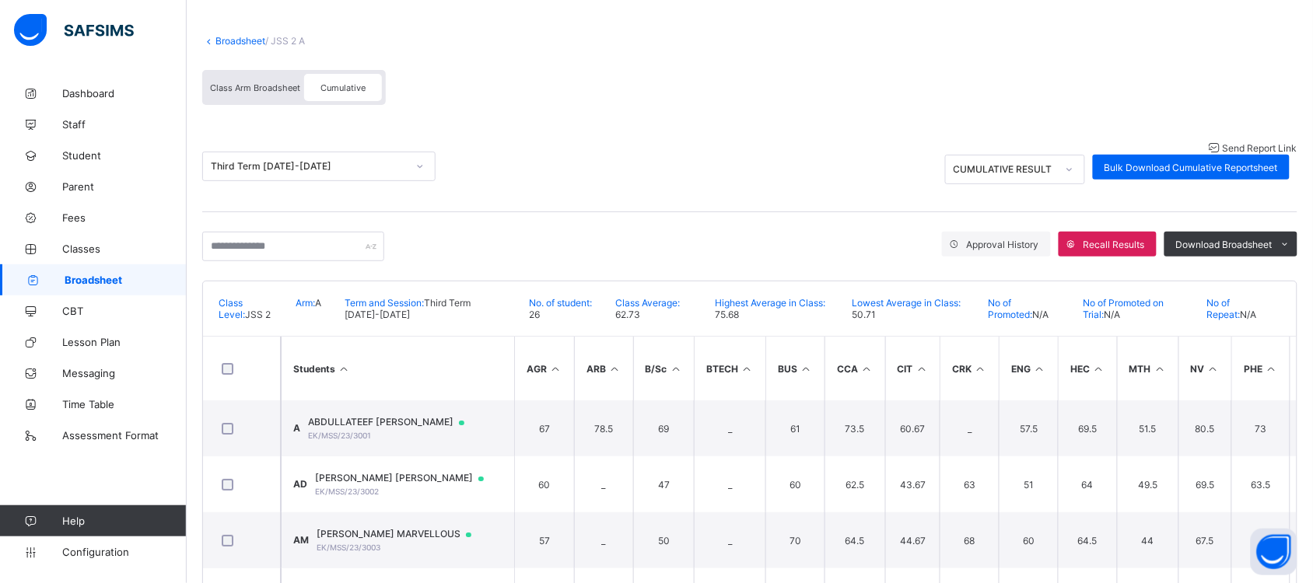
scroll to position [65, 0]
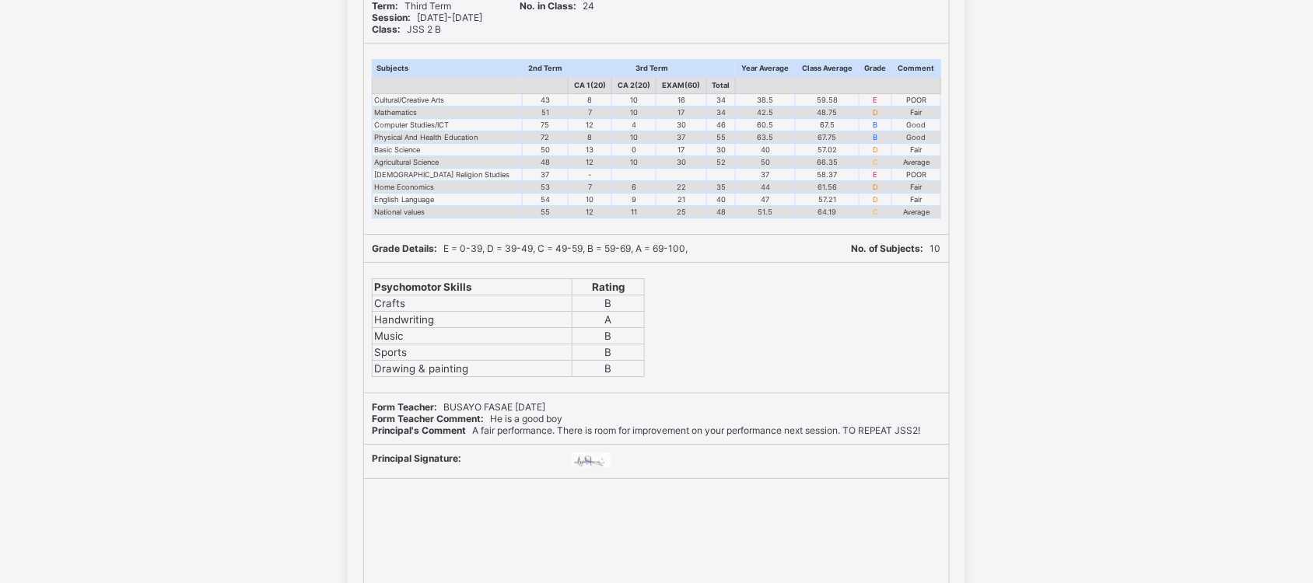
scroll to position [6580, 0]
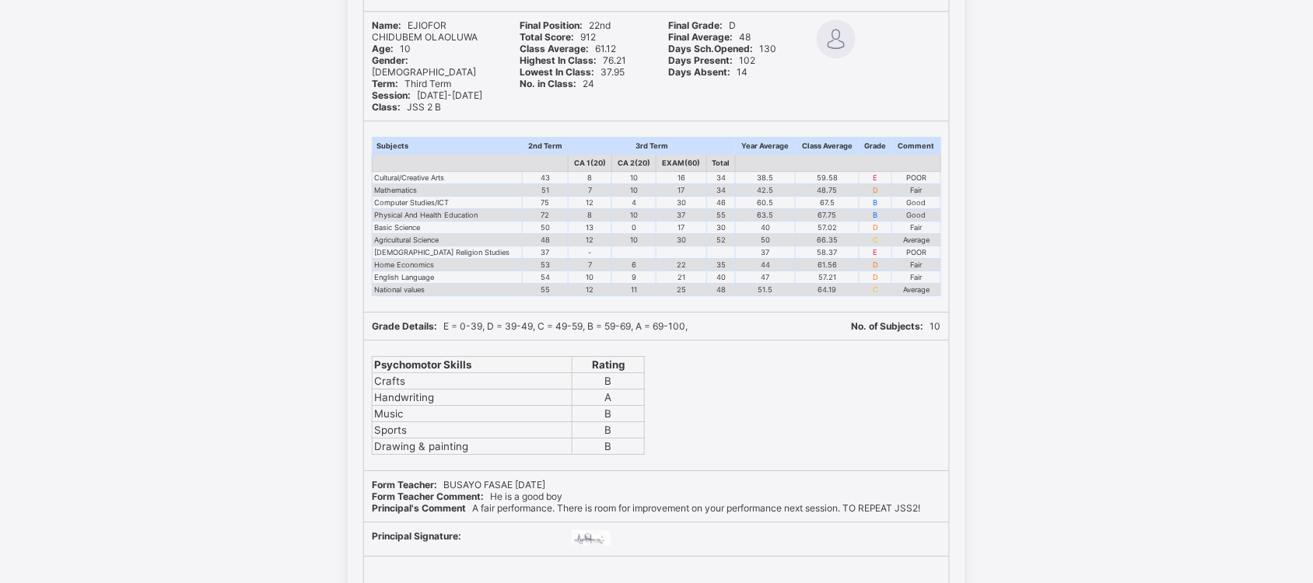
drag, startPoint x: 1322, startPoint y: 185, endPoint x: 1272, endPoint y: 57, distance: 137.6
click at [1272, 57] on div "UBEC MODEL SMART SCHOOL, IJAN-EKITI, EKITI STATE. Motto: Smart Education, Brigh…" at bounding box center [656, 269] width 1313 height 863
drag, startPoint x: 1320, startPoint y: 191, endPoint x: 1277, endPoint y: 106, distance: 95.0
click at [1277, 106] on div "UBEC MODEL SMART SCHOOL, IJAN-EKITI, EKITI STATE. Motto: Smart Education, Brigh…" at bounding box center [656, 269] width 1313 height 863
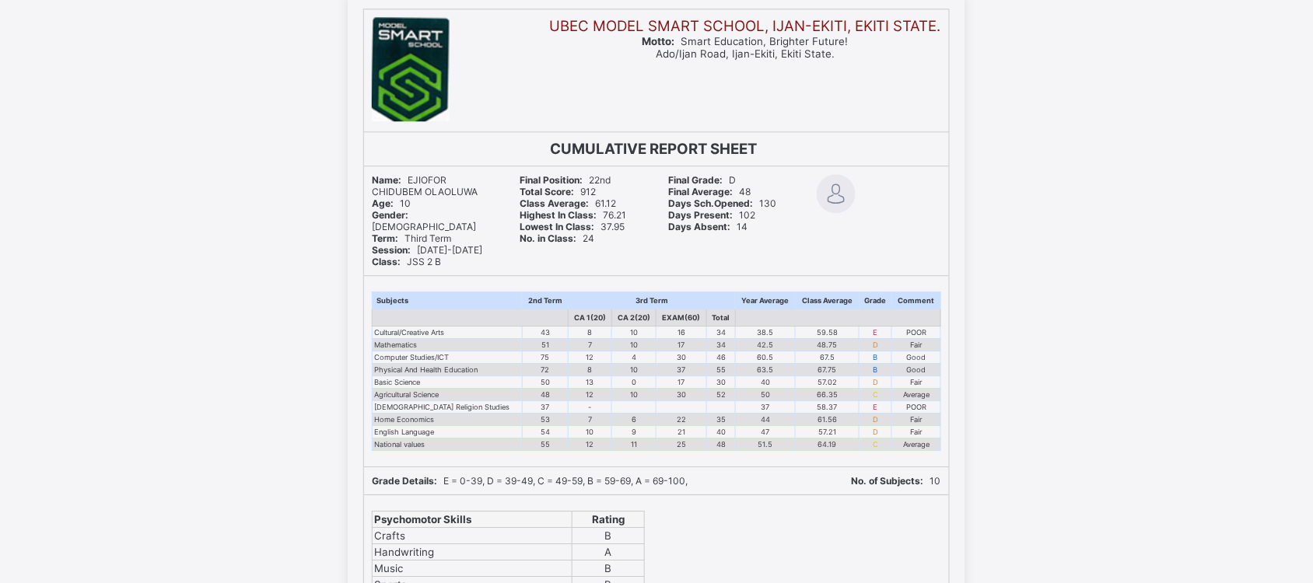
scroll to position [6386, 0]
